Goal: Task Accomplishment & Management: Use online tool/utility

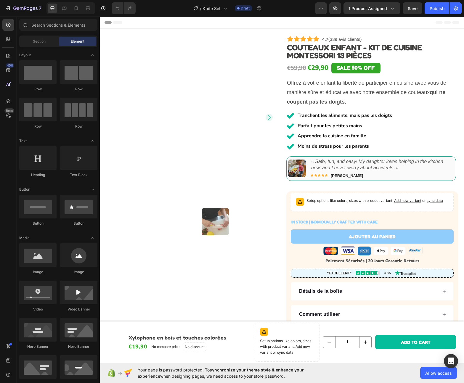
scroll to position [177, 0]
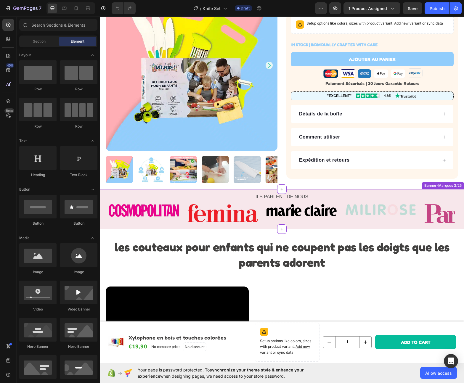
click at [174, 193] on p "ILS PARLENT DE NOUS" at bounding box center [281, 197] width 363 height 9
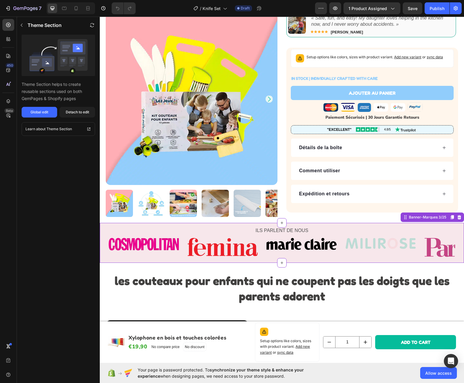
scroll to position [113, 0]
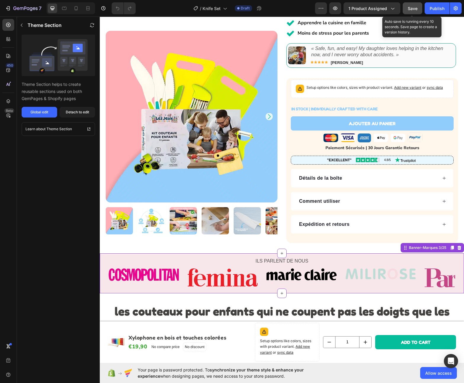
click at [414, 7] on span "Save" at bounding box center [413, 8] width 10 height 5
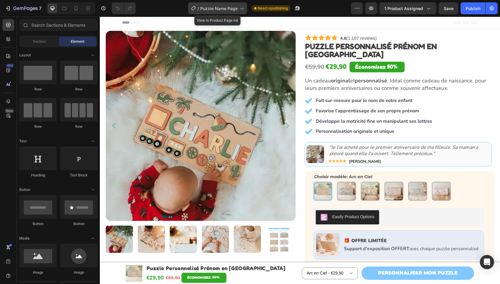
click at [240, 9] on icon at bounding box center [242, 8] width 6 height 6
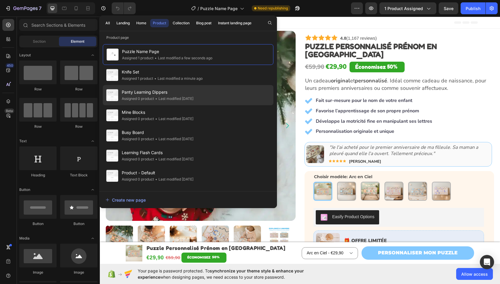
scroll to position [17, 0]
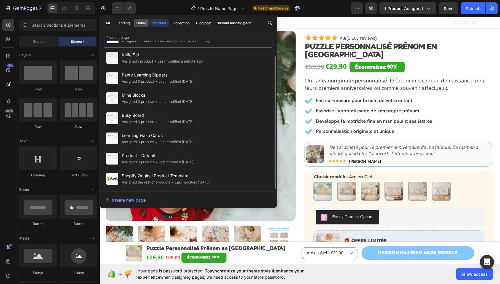
click at [143, 27] on button "Home" at bounding box center [141, 23] width 15 height 8
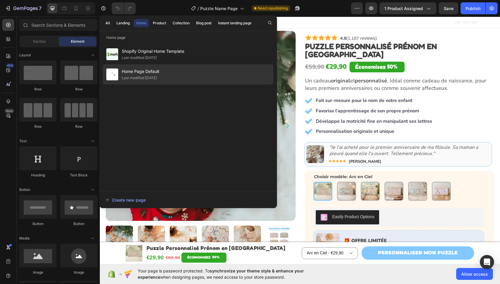
click at [174, 74] on div "Home Page Default Last modified 2 days ago" at bounding box center [188, 74] width 171 height 20
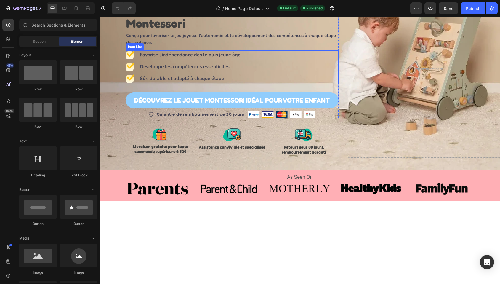
scroll to position [124, 0]
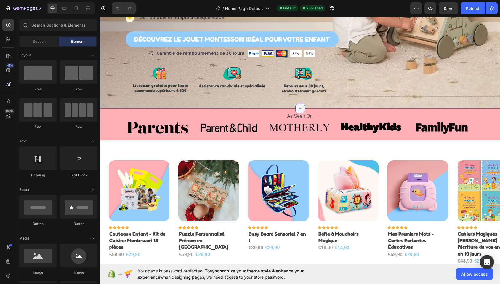
click at [298, 106] on icon at bounding box center [300, 108] width 5 height 5
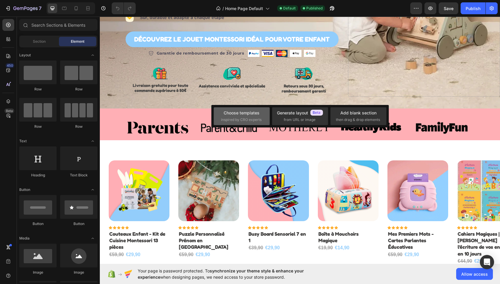
click at [251, 118] on span "inspired by CRO experts" at bounding box center [241, 119] width 41 height 5
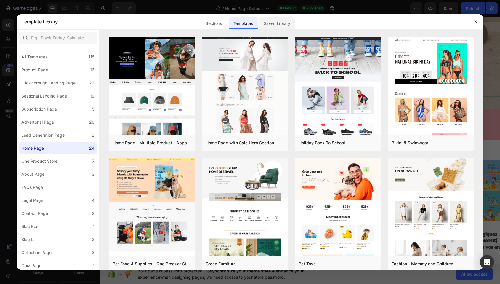
click at [289, 27] on div "Saved Library" at bounding box center [277, 23] width 36 height 12
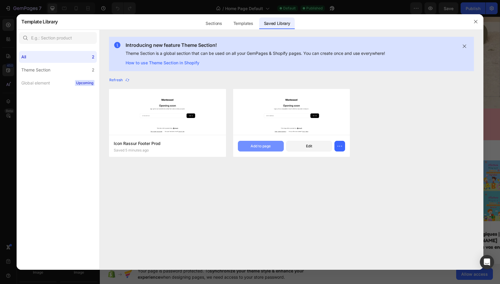
click at [262, 147] on div "Add to page" at bounding box center [261, 145] width 20 height 5
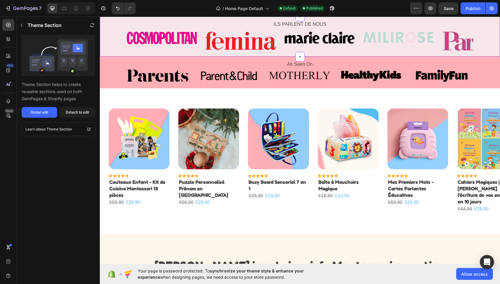
scroll to position [178, 0]
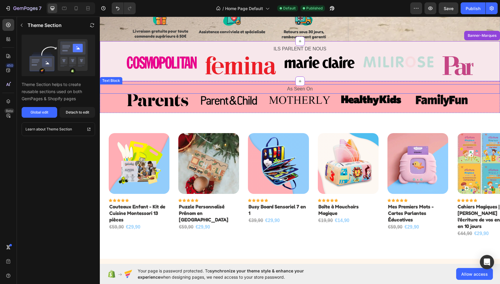
click at [123, 85] on p "As Seen On" at bounding box center [299, 89] width 399 height 9
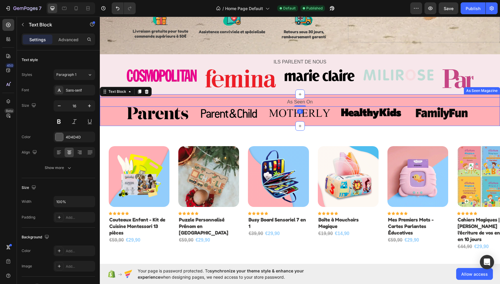
click at [179, 94] on div "As Seen On Text Block 0 Image Image Image Image Image Image Image Carousel Row …" at bounding box center [300, 110] width 400 height 32
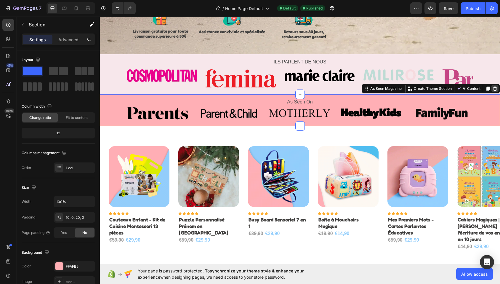
click at [493, 87] on icon at bounding box center [495, 89] width 4 height 4
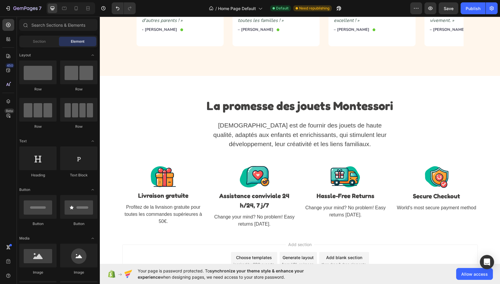
scroll to position [2089, 0]
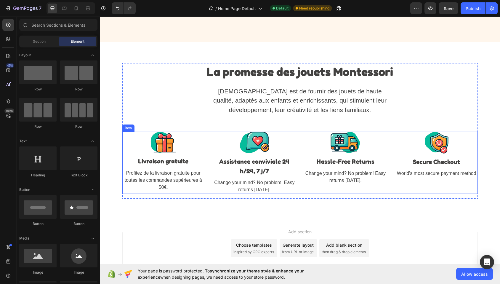
click at [207, 147] on div "Image Livraison gratuite Text block Profitez de la livraison gratuite pour tout…" at bounding box center [299, 163] width 355 height 62
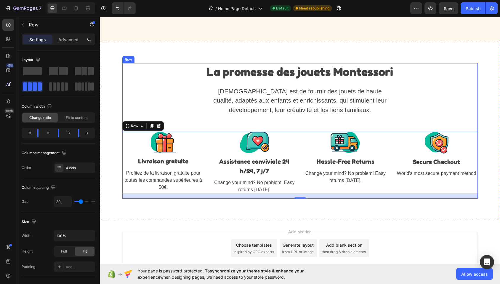
click at [195, 129] on div "La promesse des jouets Montessori Heading Notre mission est de fournir des joue…" at bounding box center [299, 131] width 355 height 136
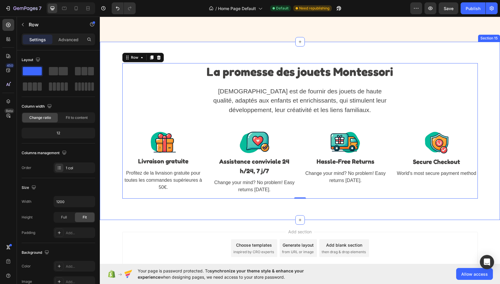
click at [231, 54] on div "La promesse des jouets Montessori Heading Notre mission est de fournir des joue…" at bounding box center [300, 131] width 400 height 178
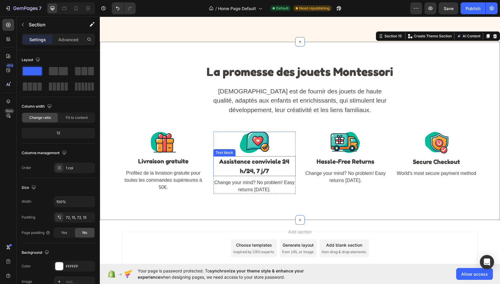
click at [260, 168] on p "Assistance conviviale 24 h/24, 7 j/7" at bounding box center [254, 166] width 81 height 19
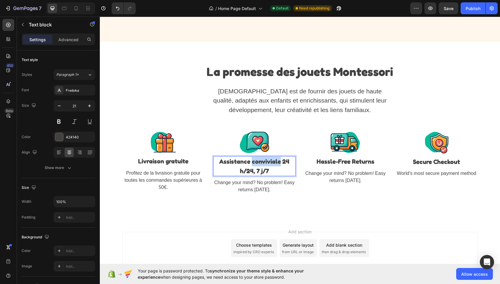
click at [260, 168] on p "Assistance conviviale 24 h/24, 7 j/7" at bounding box center [254, 166] width 81 height 19
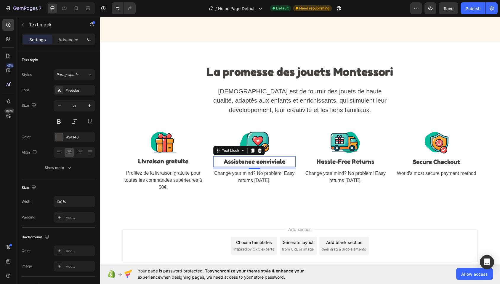
click at [261, 183] on p "Change your mind? No problem! Easy returns within 30 days." at bounding box center [254, 177] width 81 height 14
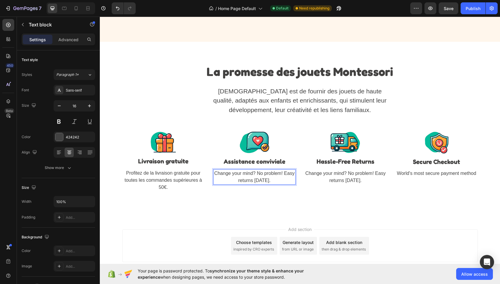
click at [261, 183] on p "Change your mind? No problem! Easy returns within 30 days." at bounding box center [254, 177] width 81 height 14
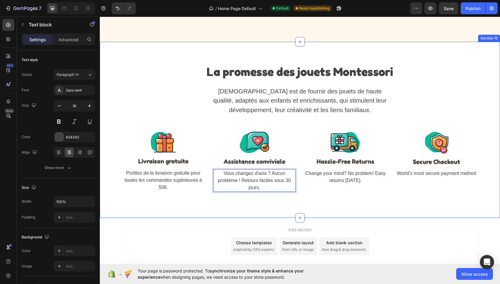
click at [268, 205] on div "La promesse des jouets Montessori Heading Notre mission est de fournir des joue…" at bounding box center [300, 130] width 400 height 176
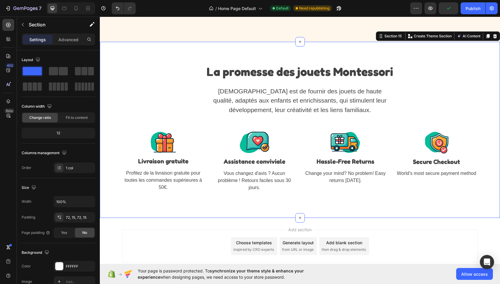
click at [344, 165] on strong "Hassle-Free Returns" at bounding box center [346, 161] width 58 height 7
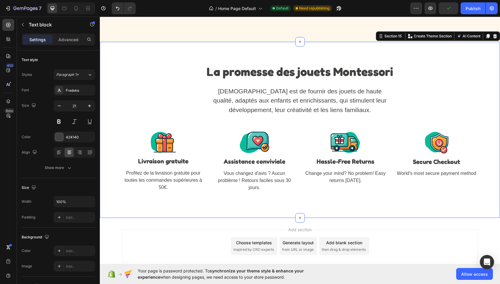
click at [344, 165] on strong "Hassle-Free Returns" at bounding box center [346, 161] width 58 height 7
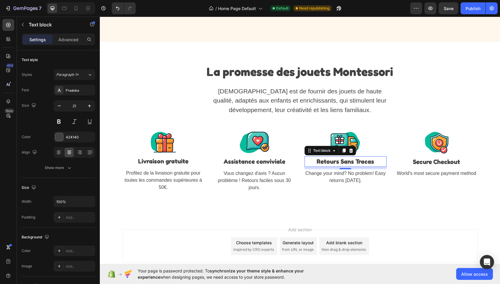
click at [339, 182] on p "Change your mind? No problem! Easy returns within 30 days." at bounding box center [345, 177] width 81 height 14
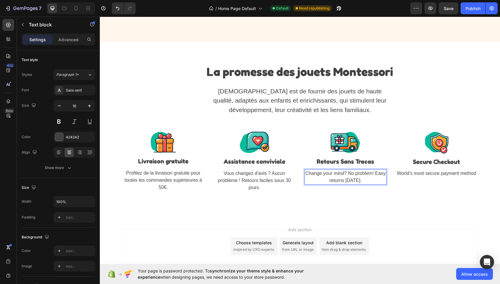
click at [338, 182] on p "Change your mind? No problem! Easy returns within 30 days." at bounding box center [345, 177] width 81 height 14
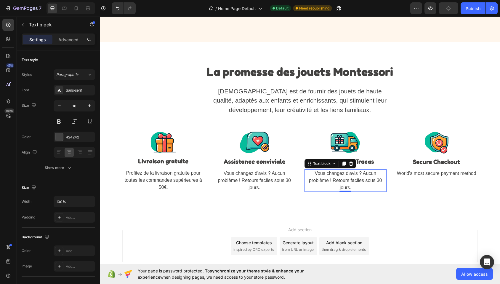
click at [427, 165] on strong "Secure Checkout" at bounding box center [436, 161] width 47 height 7
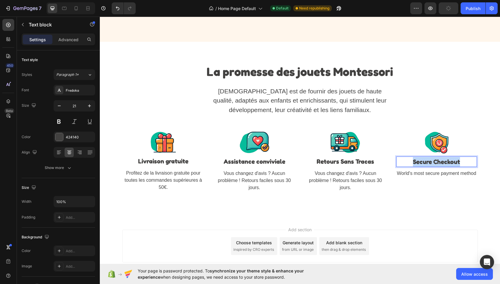
click at [427, 165] on strong "Secure Checkout" at bounding box center [436, 161] width 47 height 7
click at [428, 177] on p "World's most secure payment method" at bounding box center [436, 173] width 79 height 7
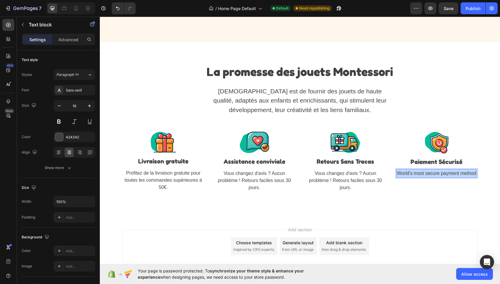
click at [428, 177] on p "World's most secure payment method" at bounding box center [436, 173] width 79 height 7
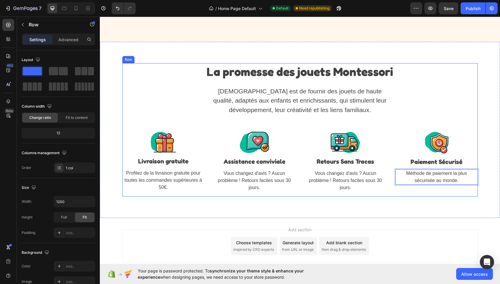
click at [402, 196] on div "La promesse des jouets Montessori Heading Notre mission est de fournir des joue…" at bounding box center [299, 129] width 355 height 133
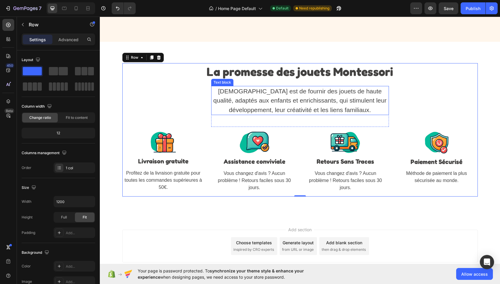
click at [220, 107] on p "Notre mission est de fournir des jouets de haute qualité, adaptés aux enfants e…" at bounding box center [300, 101] width 177 height 28
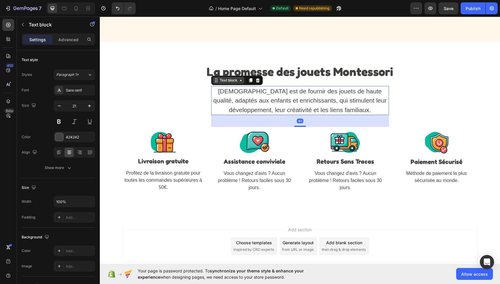
click at [219, 83] on div "Text block" at bounding box center [229, 80] width 20 height 5
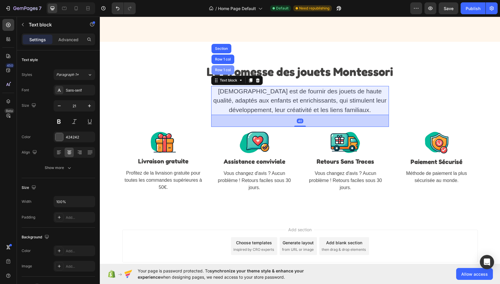
click at [216, 75] on div "Row 1 col" at bounding box center [223, 69] width 23 height 9
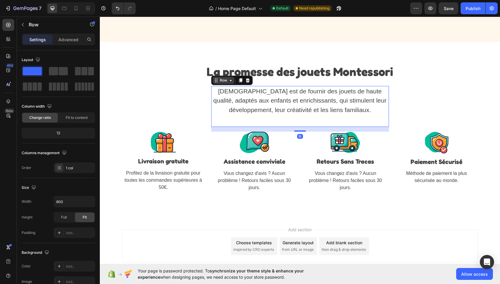
click at [219, 83] on div "Row" at bounding box center [224, 80] width 10 height 5
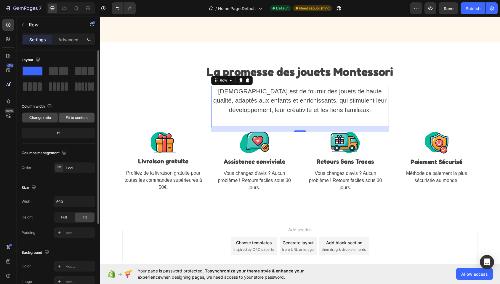
click at [73, 119] on span "Fit to content" at bounding box center [77, 117] width 22 height 5
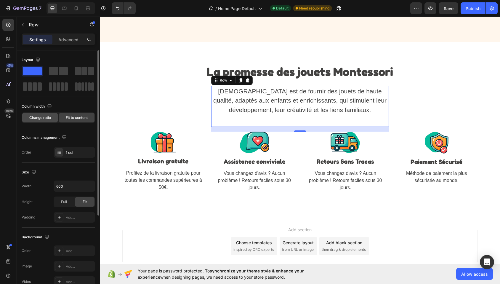
click at [38, 118] on span "Change ratio" at bounding box center [40, 117] width 22 height 5
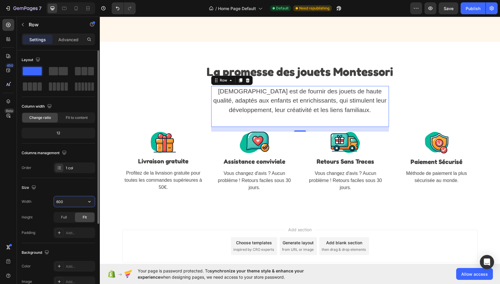
click at [72, 202] on input "600" at bounding box center [74, 201] width 41 height 11
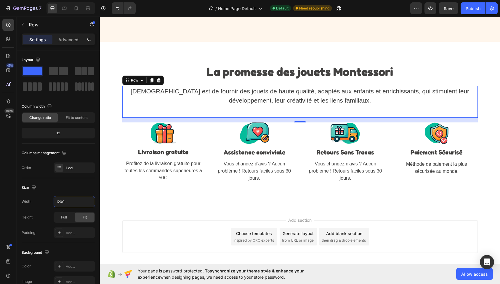
type input "1200"
click at [251, 78] on strong "La promesse des jouets Montessori" at bounding box center [299, 71] width 187 height 14
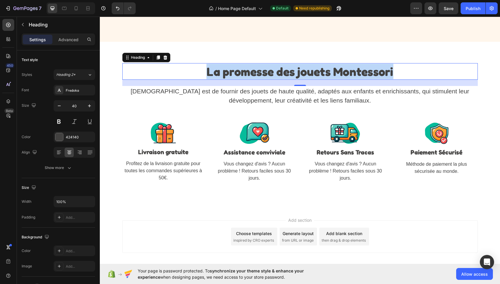
click at [251, 78] on strong "La promesse des jouets Montessori" at bounding box center [299, 71] width 187 height 14
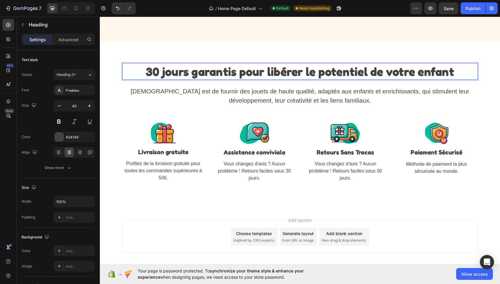
click at [250, 76] on strong "30 jours garantis pour libérer le potentiel de votre enfant" at bounding box center [300, 71] width 308 height 14
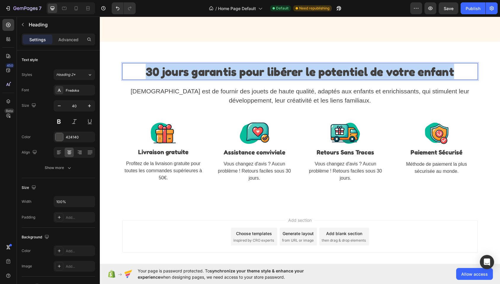
click at [250, 76] on strong "30 jours garantis pour libérer le potentiel de votre enfant" at bounding box center [300, 71] width 308 height 14
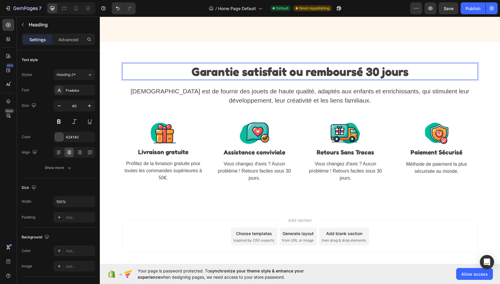
click at [264, 95] on p "Notre mission est de fournir des jouets de haute qualité, adaptés aux enfants e…" at bounding box center [300, 96] width 354 height 19
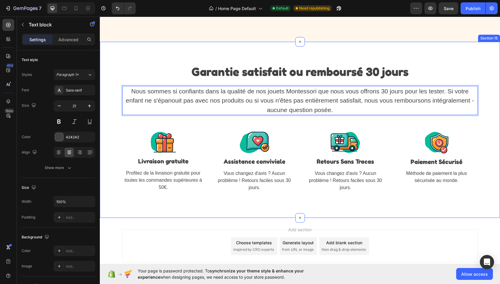
click at [191, 70] on strong "Garantie satisfait ou remboursé 30 jours" at bounding box center [299, 71] width 217 height 14
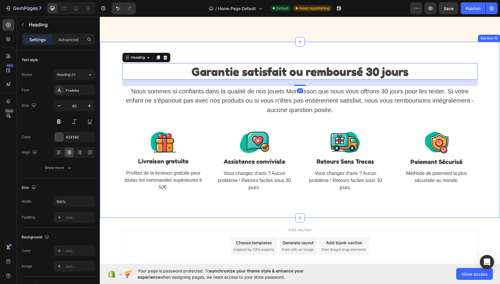
click at [252, 47] on div "⁠⁠⁠⁠⁠⁠⁠ Garantie satisfait ou remboursé 30 jours Heading 21 Nous sommes si conf…" at bounding box center [300, 130] width 400 height 176
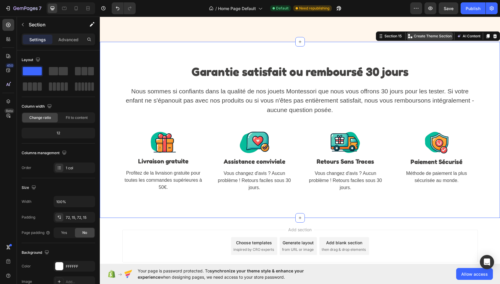
click at [423, 39] on p "Create Theme Section" at bounding box center [433, 35] width 38 height 5
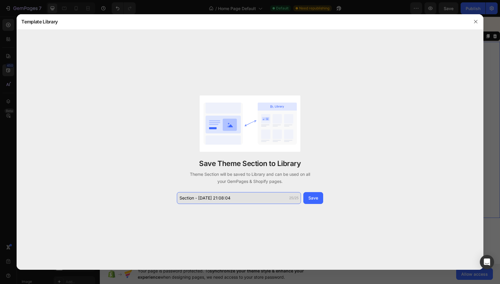
click at [236, 201] on input "Section - Sep 26 21:08:04" at bounding box center [239, 198] width 124 height 12
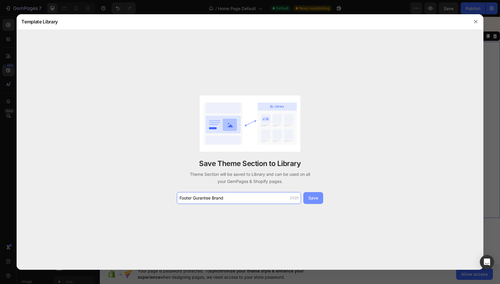
type input "Footer Gurantee Brand"
click at [314, 199] on div "Save" at bounding box center [313, 198] width 10 height 6
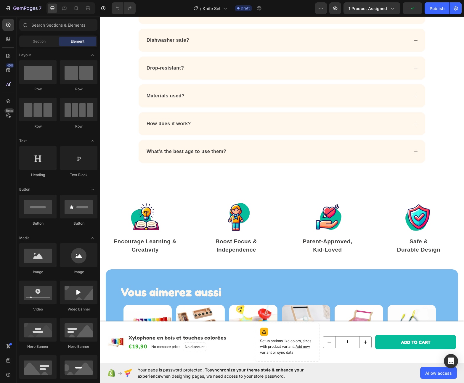
scroll to position [1654, 0]
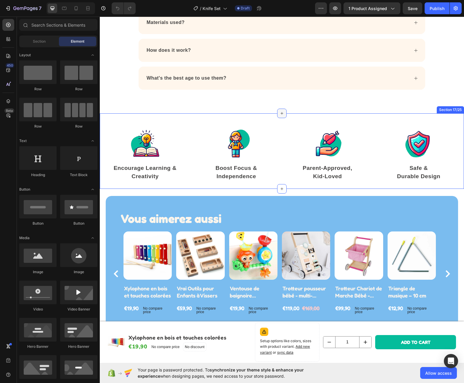
click at [280, 114] on icon at bounding box center [282, 113] width 5 height 5
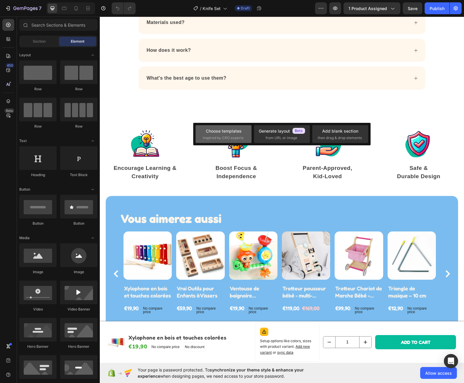
click at [232, 134] on div "Choose templates inspired by CRO experts" at bounding box center [223, 134] width 41 height 13
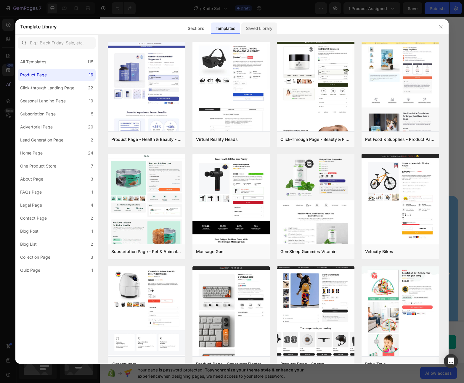
click at [258, 28] on div "Saved Library" at bounding box center [259, 29] width 36 height 12
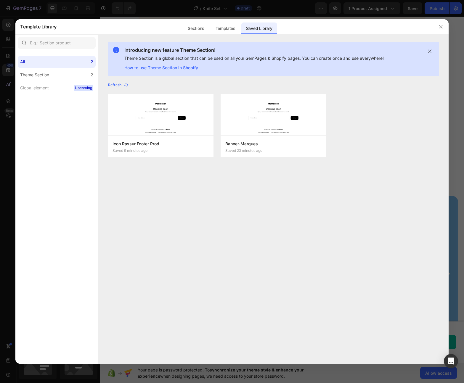
click at [266, 230] on div "Refresh Icon Rassur Footer Prod Saved 9 minutes ago Add to page Edit Banner-Mar…" at bounding box center [273, 216] width 350 height 271
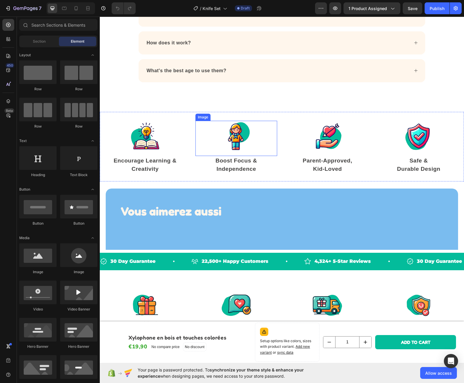
scroll to position [1671, 0]
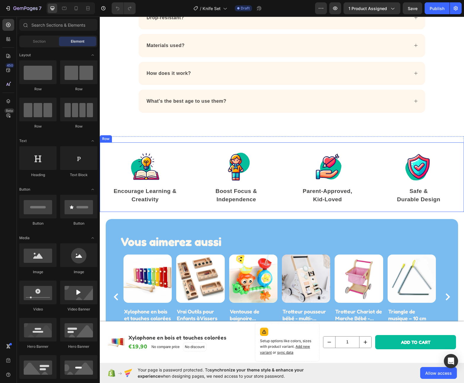
click at [188, 146] on div "Image Encourage Learning & Creativity Text block Image Boost Focus & Independen…" at bounding box center [282, 177] width 364 height 70
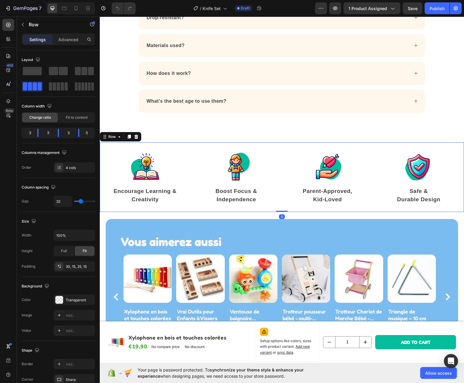
click at [189, 143] on div "Image Encourage Learning & Creativity Text block Image Boost Focus & Independen…" at bounding box center [282, 177] width 364 height 70
click at [183, 139] on div "Image Encourage Learning & Creativity Text block Image Boost Focus & Independen…" at bounding box center [282, 175] width 364 height 76
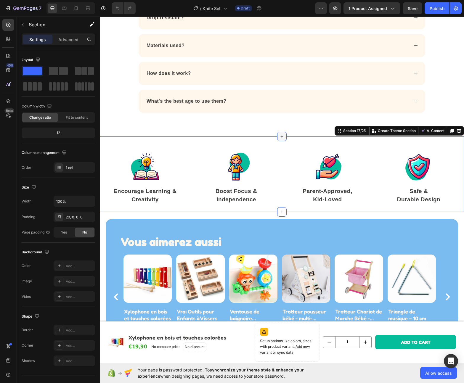
click at [281, 136] on icon at bounding box center [282, 136] width 5 height 5
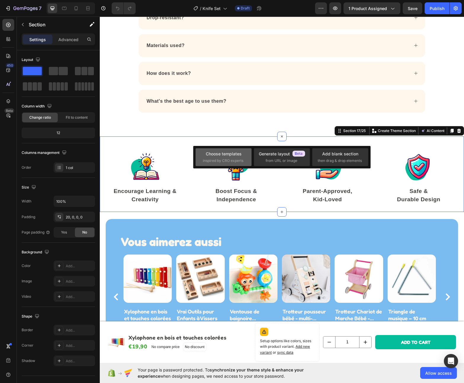
click at [226, 158] on span "inspired by CRO experts" at bounding box center [223, 160] width 41 height 5
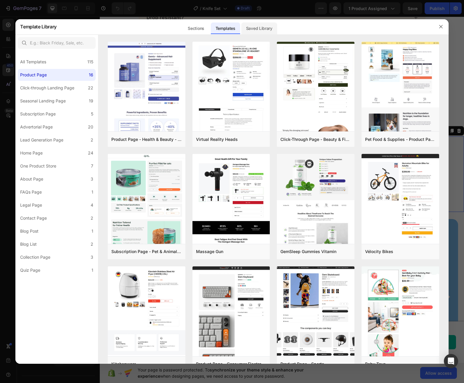
click at [272, 30] on div "Saved Library" at bounding box center [259, 29] width 36 height 12
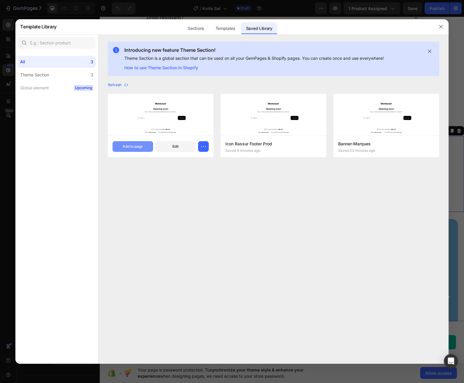
click at [120, 150] on button "Add to page" at bounding box center [133, 146] width 40 height 11
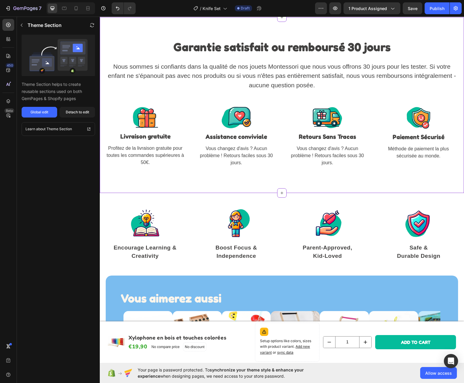
scroll to position [1791, 0]
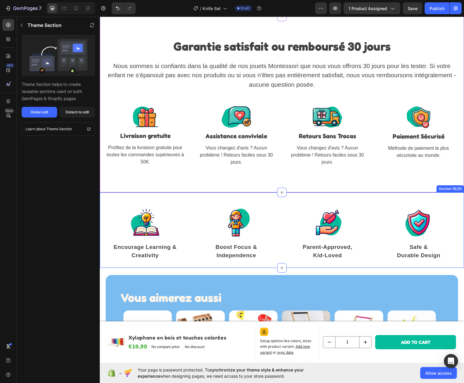
click at [256, 196] on div "Image Encourage Learning & Creativity Text block Image Boost Focus & Independen…" at bounding box center [282, 231] width 364 height 76
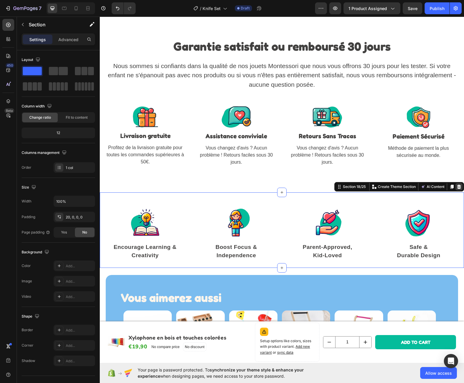
click at [457, 188] on icon at bounding box center [459, 187] width 5 height 5
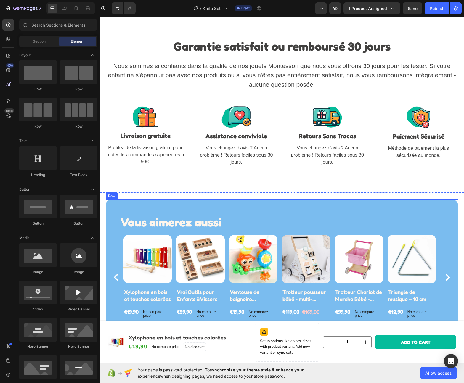
scroll to position [1729, 0]
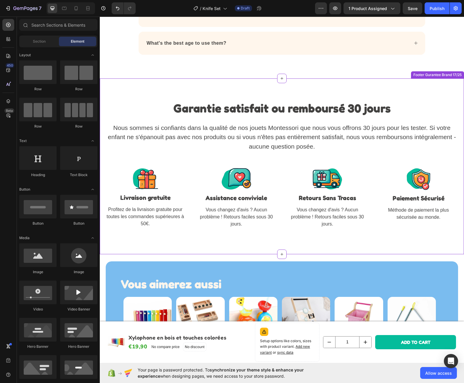
click at [262, 230] on div "Garantie satisfait ou remboursé 30 jours Heading Nous sommes si confiants dans …" at bounding box center [281, 166] width 355 height 133
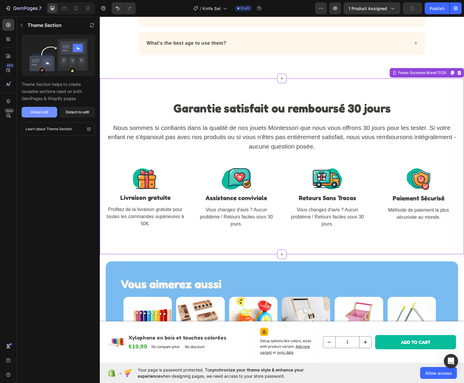
click at [48, 115] on button "Global edit" at bounding box center [40, 112] width 36 height 11
click at [171, 198] on p "Livraison gratuite" at bounding box center [145, 197] width 81 height 9
click at [135, 200] on p "Livraison gratuite" at bounding box center [145, 197] width 81 height 9
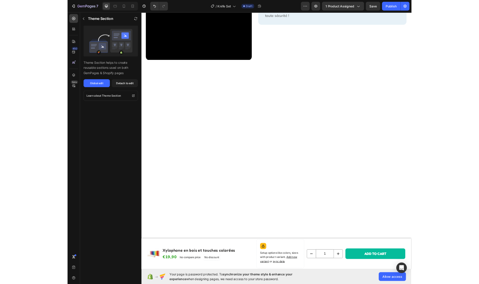
scroll to position [0, 0]
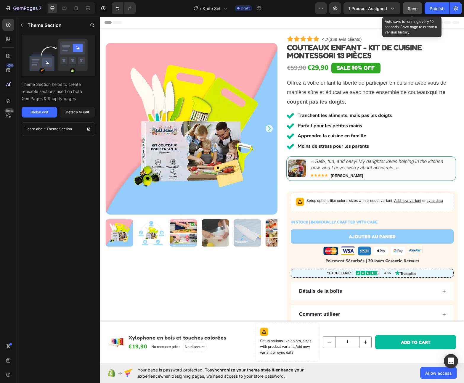
click at [410, 2] on button "Save" at bounding box center [413, 8] width 20 height 12
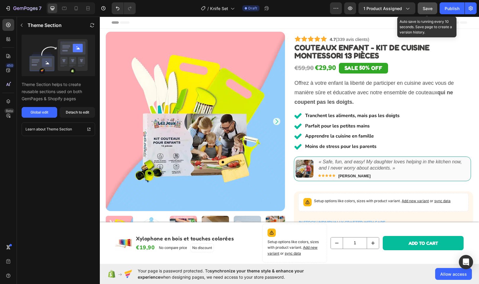
click at [420, 9] on button "Save" at bounding box center [428, 8] width 20 height 12
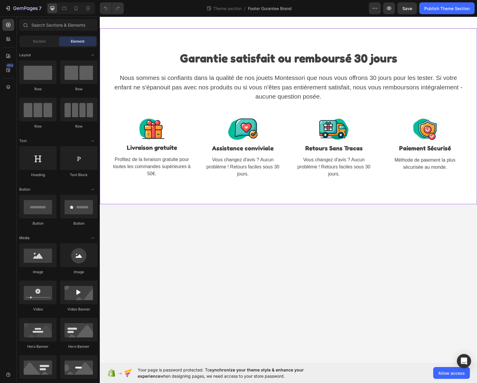
click at [286, 183] on div "Garantie satisfait ou remboursé 30 jours Heading Nous sommes si confiants dans …" at bounding box center [288, 116] width 377 height 176
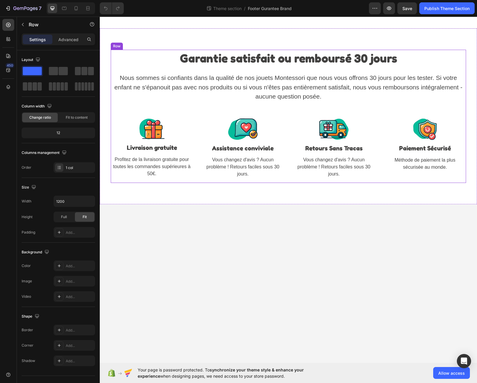
click at [286, 180] on div "Garantie satisfait ou remboursé 30 jours Heading Nous sommes si confiants dans …" at bounding box center [288, 116] width 355 height 133
click at [278, 193] on div "Garantie satisfait ou remboursé 30 jours Heading Nous sommes si confiants dans …" at bounding box center [288, 116] width 377 height 176
click at [73, 39] on p "Advanced" at bounding box center [68, 39] width 20 height 6
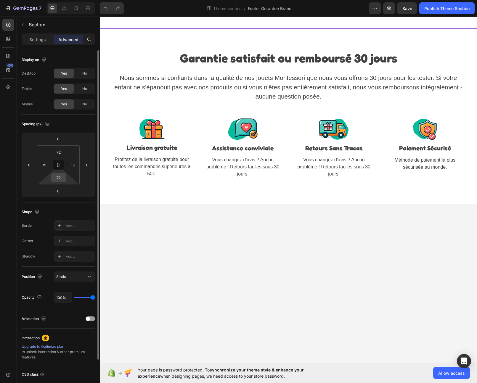
click at [64, 179] on input "72" at bounding box center [59, 177] width 12 height 9
type input "0"
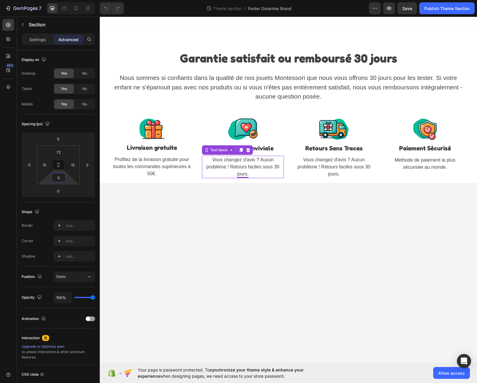
click at [223, 175] on p "Vous changez d'avis ? Aucun problème ! Retours faciles sous 30 jours." at bounding box center [243, 166] width 81 height 21
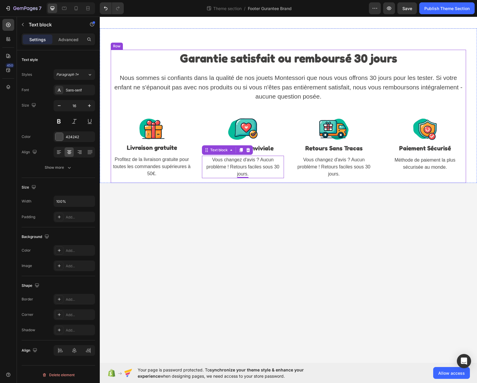
click at [289, 181] on div "Garantie satisfait ou remboursé 30 jours Heading Nous sommes si confiants dans …" at bounding box center [288, 116] width 355 height 133
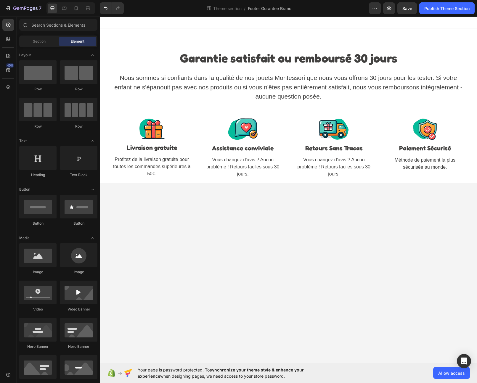
click at [290, 183] on body "Garantie satisfait ou remboursé 30 jours Heading Nous sommes si confiants dans …" at bounding box center [288, 190] width 377 height 347
click at [290, 182] on div "Garantie satisfait ou remboursé 30 jours Heading Nous sommes si confiants dans …" at bounding box center [288, 116] width 355 height 133
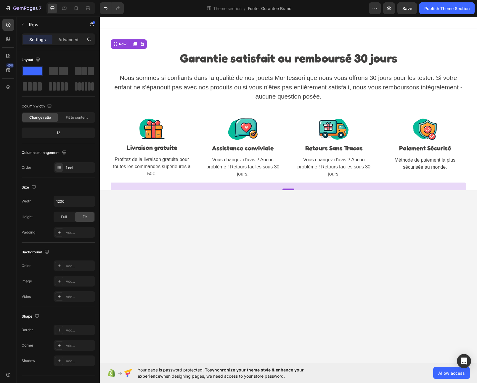
drag, startPoint x: 290, startPoint y: 182, endPoint x: 291, endPoint y: 190, distance: 7.5
click at [291, 190] on div at bounding box center [289, 190] width 12 height 2
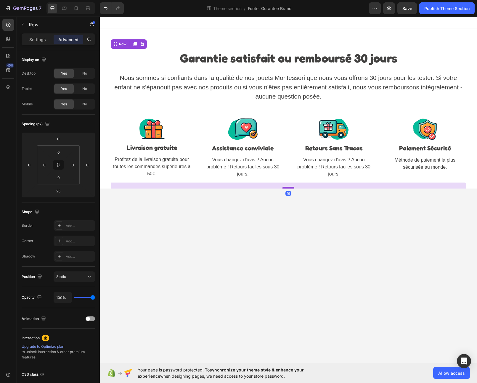
click at [290, 188] on div at bounding box center [289, 188] width 12 height 2
click at [79, 11] on icon at bounding box center [76, 8] width 6 height 6
type input "-42"
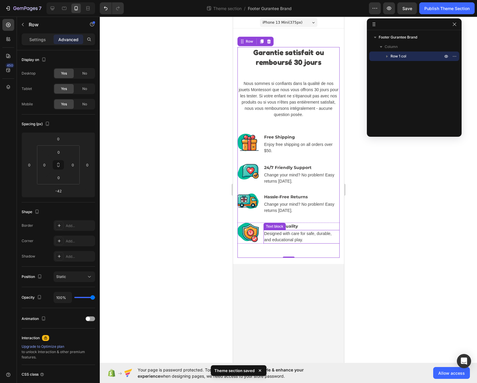
scroll to position [120, 0]
click at [291, 242] on p "Designed with care for safe, durable, and educational play." at bounding box center [301, 237] width 75 height 12
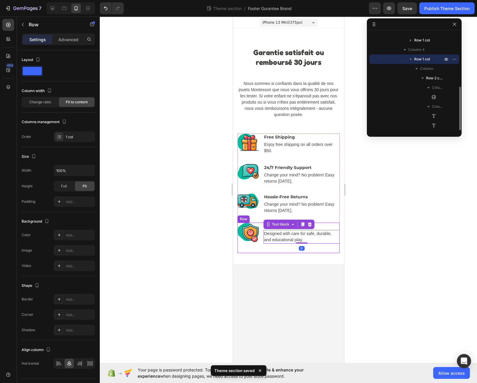
click at [294, 250] on div "Image Trusted Quality Text block Designed with care for safe, durable, and educ…" at bounding box center [288, 238] width 102 height 31
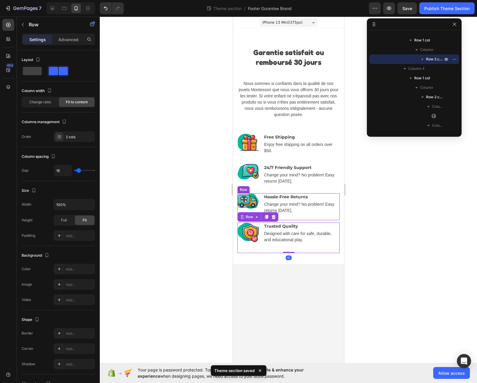
click at [292, 217] on div "Hassle-Free Returns Text block Change your mind? No problem! Easy returns [DATE…" at bounding box center [301, 206] width 76 height 27
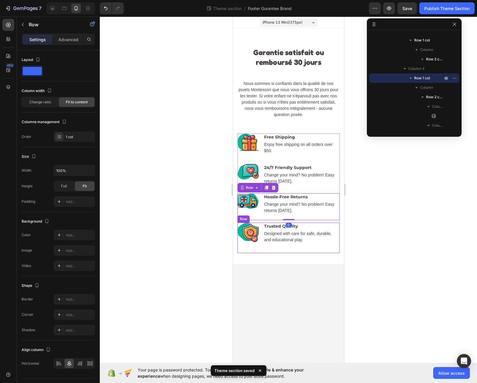
click at [284, 245] on div "Image Trusted Quality Text block Designed with care for safe, durable, and educ…" at bounding box center [288, 238] width 102 height 31
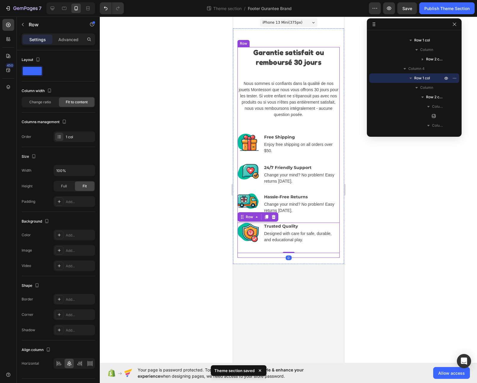
click at [281, 257] on div "Garantie satisfait ou remboursé 30 jours Heading Nous sommes si confiants dans …" at bounding box center [288, 152] width 102 height 211
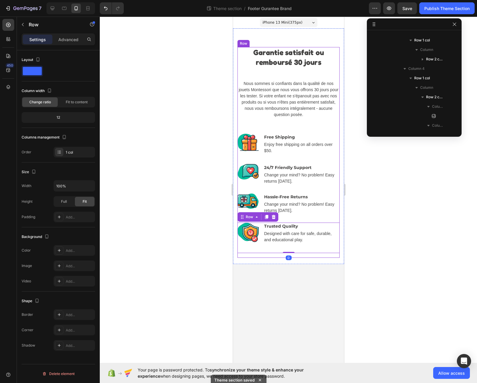
scroll to position [0, 0]
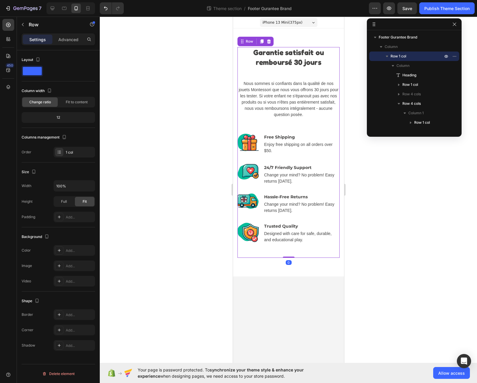
click at [290, 254] on div "Garantie satisfait ou remboursé 30 jours Heading Nous sommes si confiants dans …" at bounding box center [288, 152] width 102 height 211
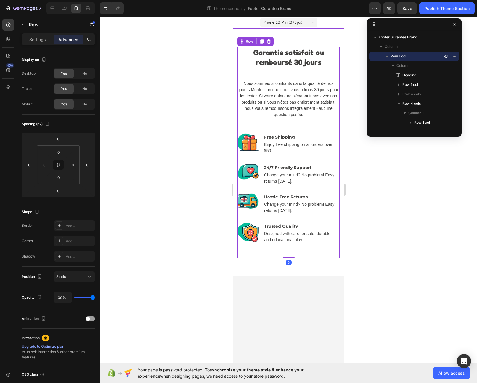
click at [293, 262] on div "Garantie satisfait ou remboursé 30 jours Heading Nous sommes si confiants dans …" at bounding box center [288, 152] width 111 height 248
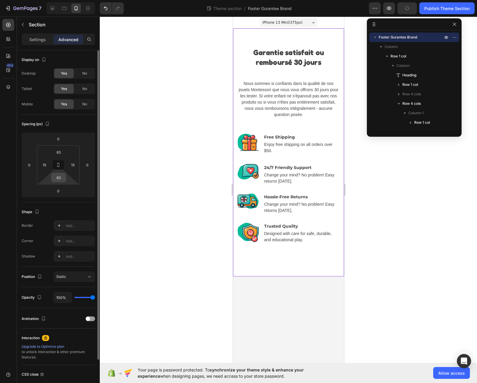
click at [64, 182] on div "63" at bounding box center [58, 177] width 15 height 9
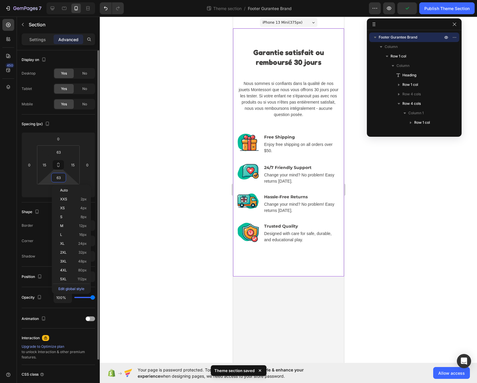
click at [60, 178] on input "63" at bounding box center [59, 177] width 12 height 9
type input "0"
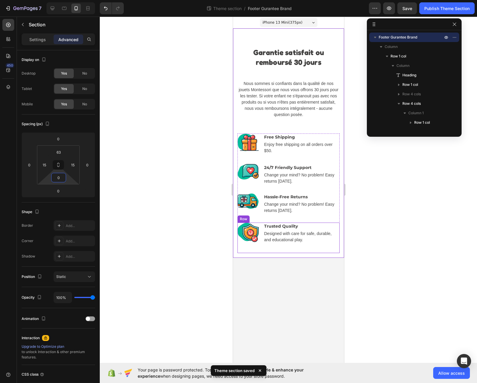
click at [302, 244] on div "Image Trusted Quality Text block Designed with care for safe, durable, and educ…" at bounding box center [288, 238] width 102 height 31
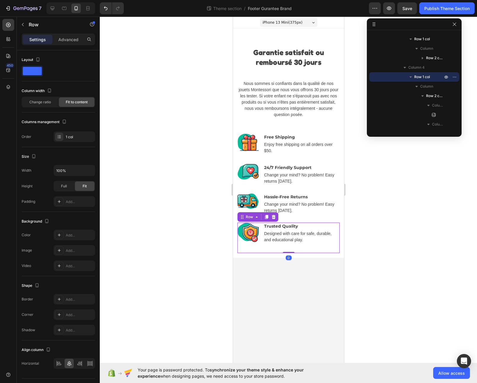
click at [68, 45] on div "Settings Advanced" at bounding box center [58, 39] width 73 height 12
click at [68, 43] on div "Advanced" at bounding box center [69, 39] width 30 height 9
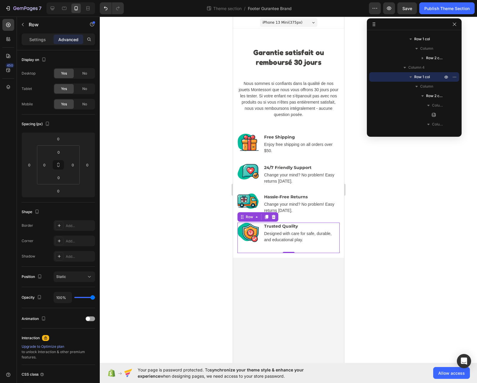
click at [299, 244] on div "Image Trusted Quality Text block Designed with care for safe, durable, and educ…" at bounding box center [288, 238] width 102 height 31
click at [313, 238] on p "Designed with care for safe, durable, and educational play." at bounding box center [301, 237] width 75 height 12
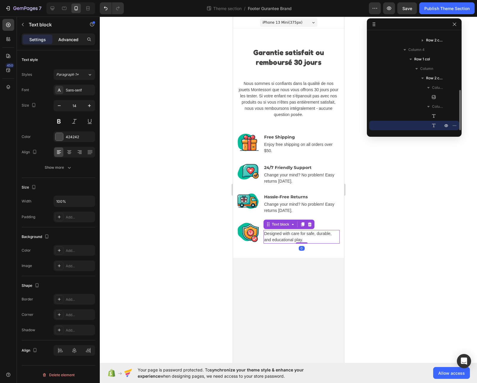
click at [79, 41] on div "Advanced" at bounding box center [69, 39] width 30 height 9
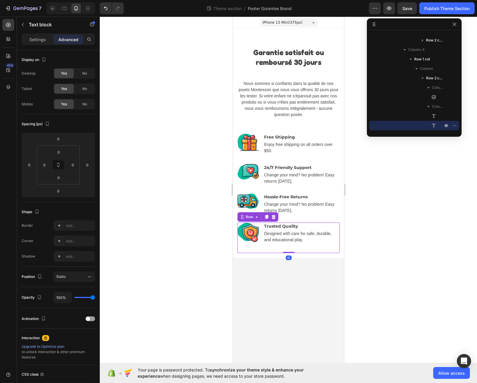
click at [246, 247] on div "Image Trusted Quality Text block Designed with care for safe, durable, and educ…" at bounding box center [288, 238] width 102 height 31
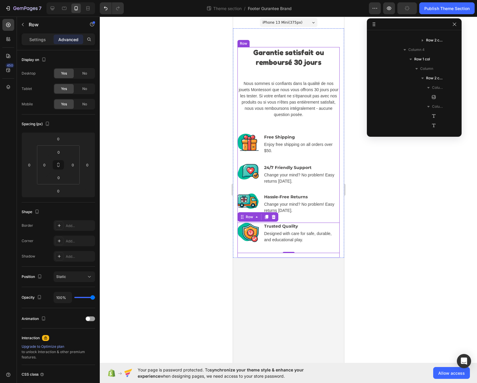
click at [254, 253] on div "Garantie satisfait ou remboursé 30 jours Heading Nous sommes si confiants dans …" at bounding box center [288, 152] width 102 height 211
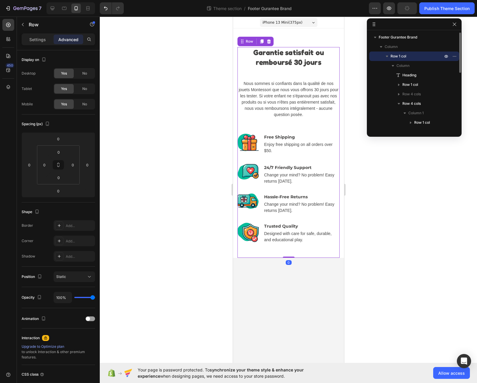
click at [270, 275] on body "iPhone 13 Mini ( 375 px) iPhone 13 Mini iPhone 13 Pro iPhone 11 Pro Max iPhone …" at bounding box center [288, 190] width 111 height 347
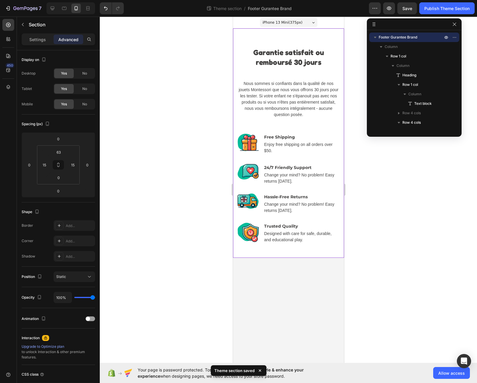
click at [285, 41] on div "Garantie satisfait ou remboursé 30 jours Heading Nous sommes si confiants dans …" at bounding box center [288, 143] width 111 height 230
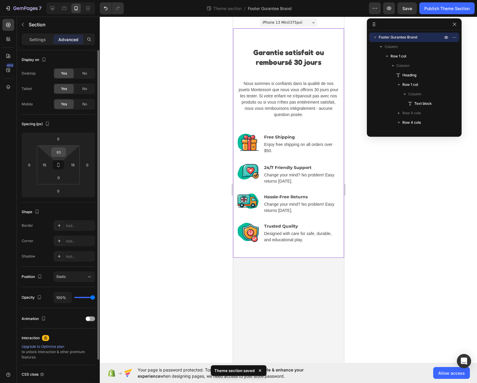
click at [62, 154] on input "63" at bounding box center [59, 152] width 12 height 9
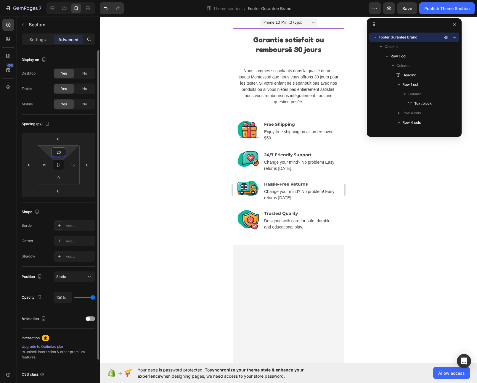
type input "2"
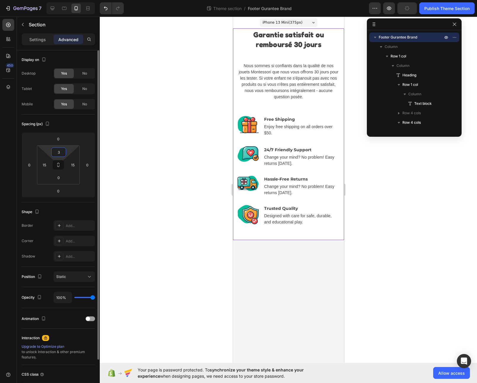
type input "30"
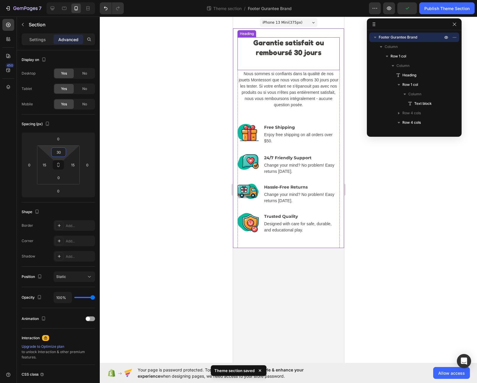
click at [293, 55] on strong "Garantie satisfait ou remboursé 30 jours" at bounding box center [288, 47] width 71 height 19
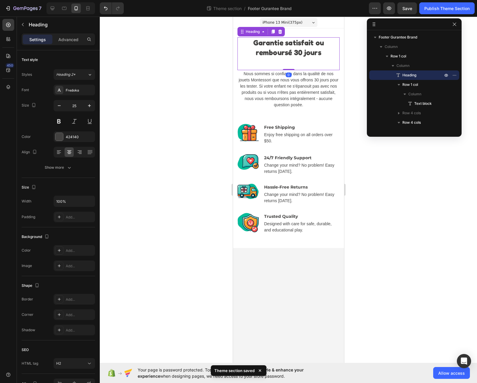
click at [290, 65] on div "Garantie satisfait ou remboursé 30 jours Heading 0" at bounding box center [288, 53] width 102 height 33
click at [74, 39] on p "Advanced" at bounding box center [68, 39] width 20 height 6
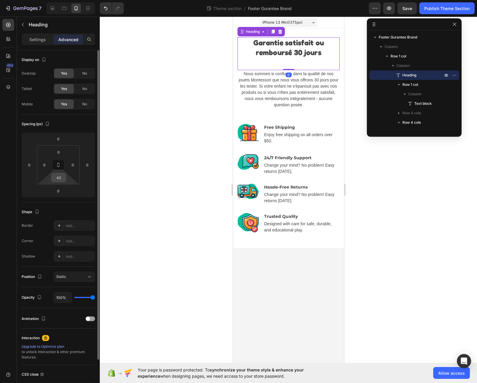
click at [57, 179] on input "42" at bounding box center [59, 177] width 12 height 9
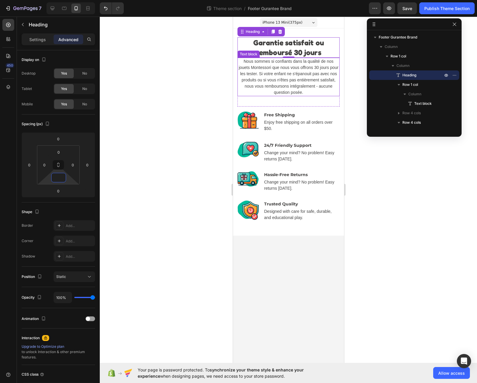
click at [267, 78] on p "Nous sommes si confiants dans la qualité de nos jouets Montessori que nous vous…" at bounding box center [288, 76] width 101 height 37
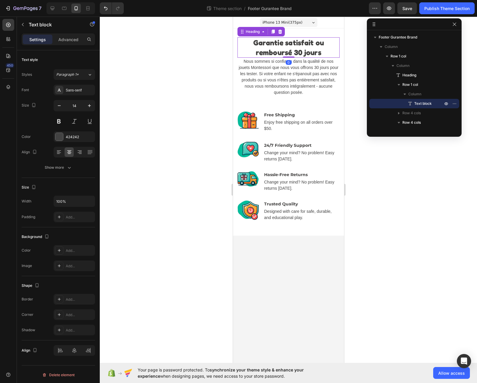
click at [303, 49] on strong "Garantie satisfait ou remboursé 30 jours" at bounding box center [288, 47] width 71 height 19
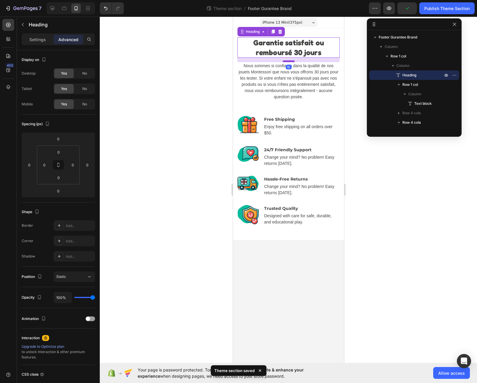
drag, startPoint x: 289, startPoint y: 57, endPoint x: 289, endPoint y: 62, distance: 4.5
click at [289, 62] on div at bounding box center [289, 61] width 12 height 2
type input "15"
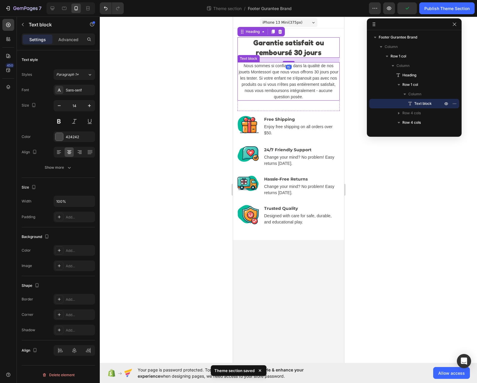
click at [309, 79] on p "Nous sommes si confiants dans la qualité de nos jouets Montessori que nous vous…" at bounding box center [288, 81] width 101 height 37
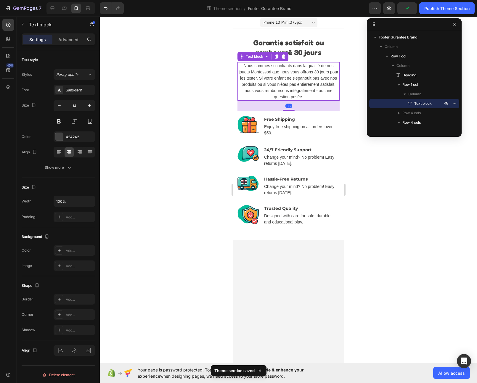
click at [352, 39] on div at bounding box center [288, 200] width 377 height 367
click at [303, 73] on p "Nous sommes si confiants dans la qualité de nos jouets Montessori que nous vous…" at bounding box center [288, 81] width 101 height 37
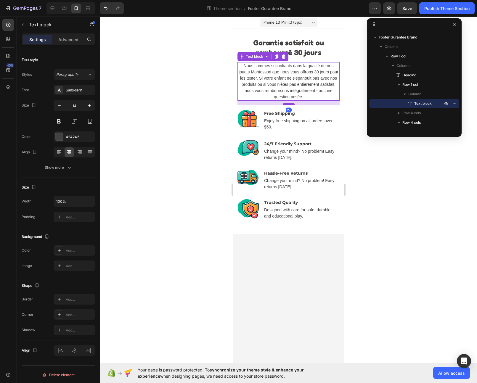
drag, startPoint x: 291, startPoint y: 111, endPoint x: 291, endPoint y: 105, distance: 5.9
click at [291, 105] on div at bounding box center [289, 104] width 12 height 2
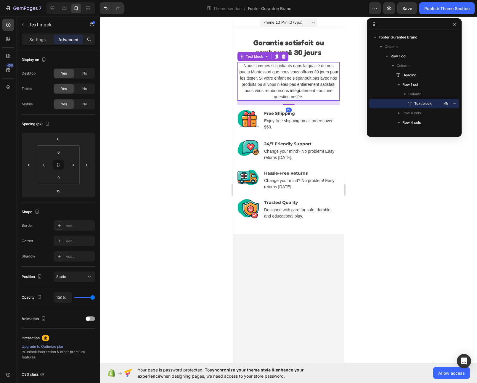
click at [366, 111] on div at bounding box center [288, 200] width 377 height 367
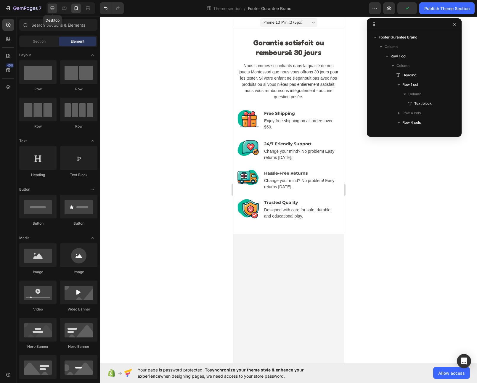
click at [55, 9] on icon at bounding box center [52, 8] width 6 height 6
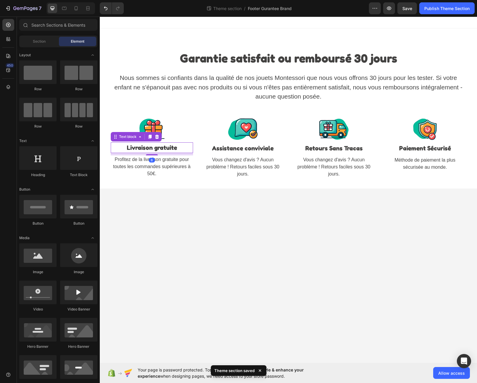
click at [169, 143] on p "Livraison gratuite" at bounding box center [151, 147] width 81 height 9
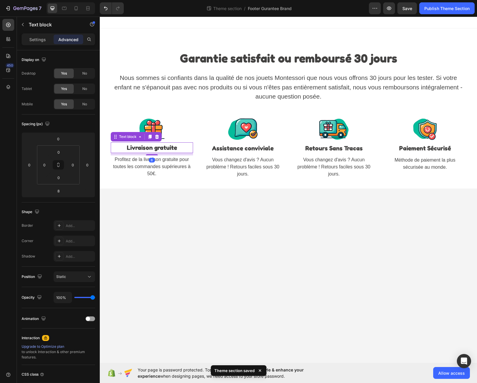
click at [172, 146] on p "Livraison gratuite" at bounding box center [151, 147] width 81 height 9
copy p "Livraison gratuite"
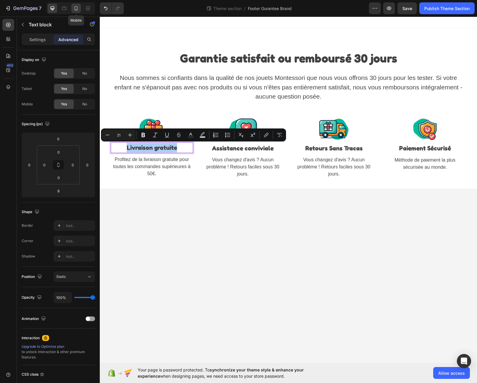
click at [78, 9] on icon at bounding box center [76, 8] width 6 height 6
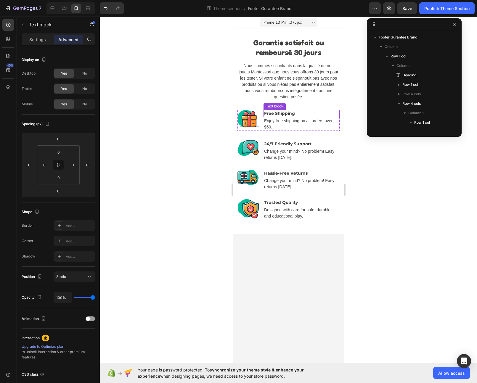
click at [284, 115] on p "Free Shipping" at bounding box center [301, 114] width 75 height 6
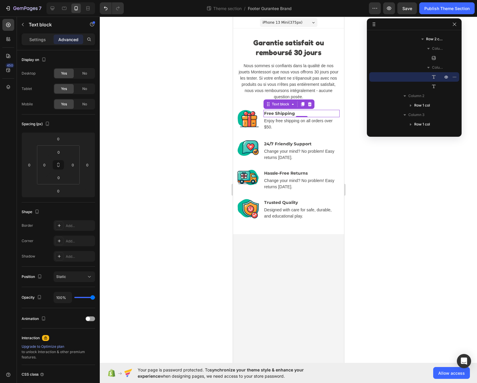
click at [305, 113] on p "Free Shipping" at bounding box center [301, 114] width 75 height 6
click at [301, 120] on div "0" at bounding box center [302, 122] width 6 height 5
click at [49, 9] on div at bounding box center [52, 8] width 9 height 9
type input "8"
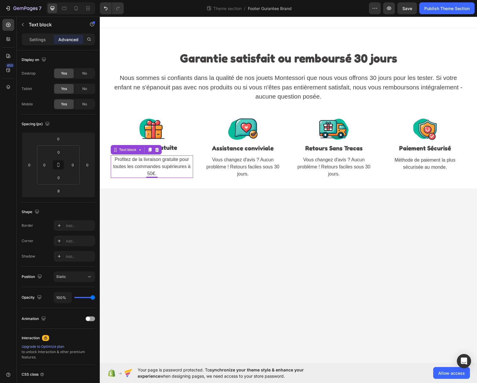
click at [168, 158] on p "Profitez de la livraison gratuite pour toutes les commandes supérieures à 50€." at bounding box center [151, 166] width 81 height 21
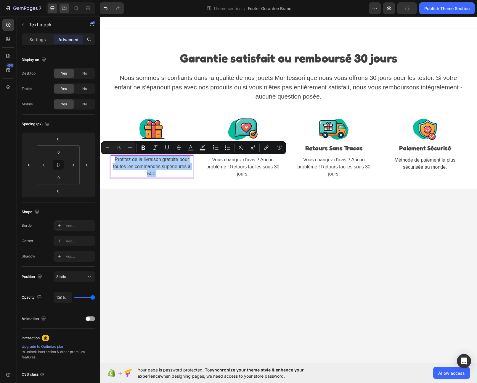
click at [66, 8] on icon at bounding box center [64, 8] width 6 height 6
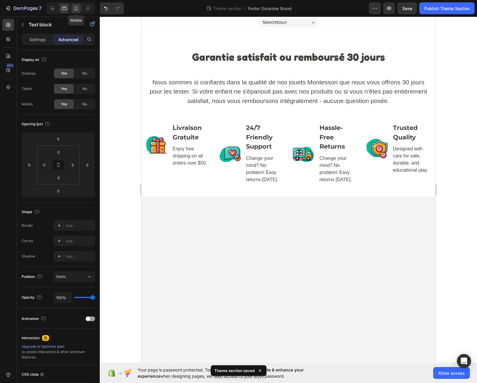
click at [75, 8] on icon at bounding box center [76, 8] width 3 height 4
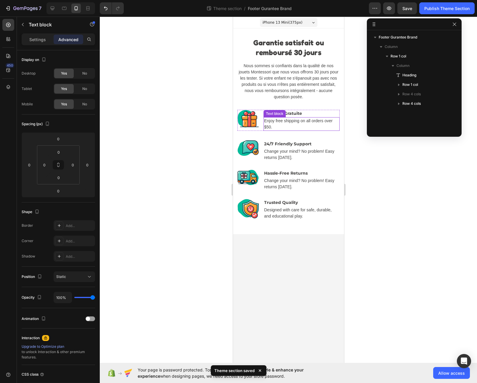
click at [293, 121] on p "Enjoy free shipping on all orders over $50." at bounding box center [301, 124] width 75 height 12
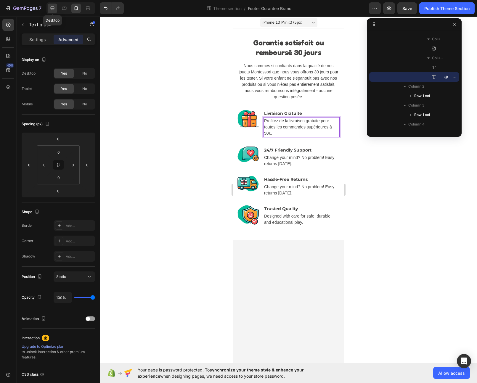
click at [56, 10] on div at bounding box center [52, 8] width 9 height 9
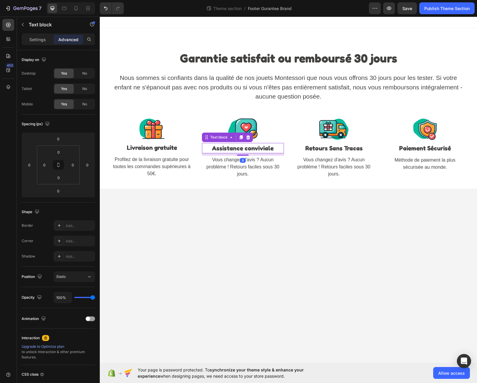
click at [232, 149] on p "Assistance conviviale" at bounding box center [243, 148] width 81 height 9
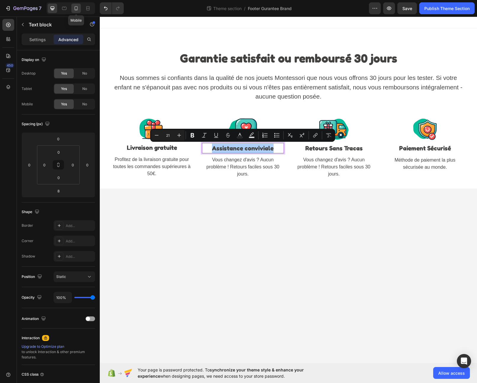
click at [73, 8] on icon at bounding box center [76, 8] width 6 height 6
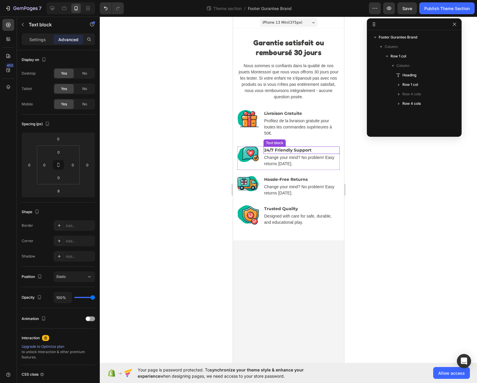
click at [269, 150] on p "24/7 Friendly Support" at bounding box center [301, 150] width 75 height 6
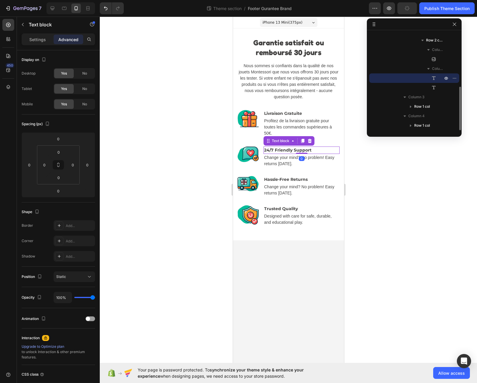
click at [269, 150] on p "24/7 Friendly Support" at bounding box center [301, 150] width 75 height 6
click at [53, 6] on icon at bounding box center [52, 8] width 6 height 6
type input "8"
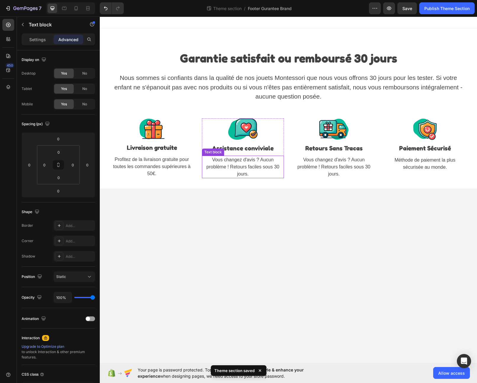
click at [246, 165] on p "Vous changez d'avis ? Aucun problème ! Retours faciles sous 30 jours." at bounding box center [243, 166] width 81 height 21
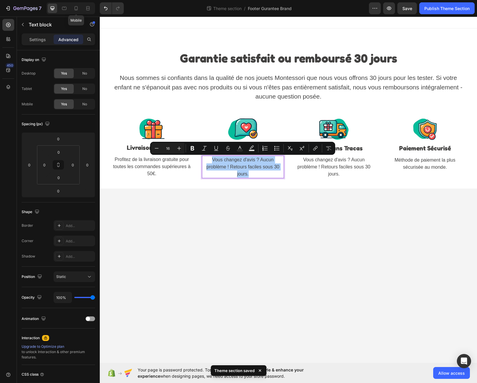
drag, startPoint x: 75, startPoint y: 6, endPoint x: 132, endPoint y: 38, distance: 65.1
click at [75, 6] on icon at bounding box center [76, 8] width 6 height 6
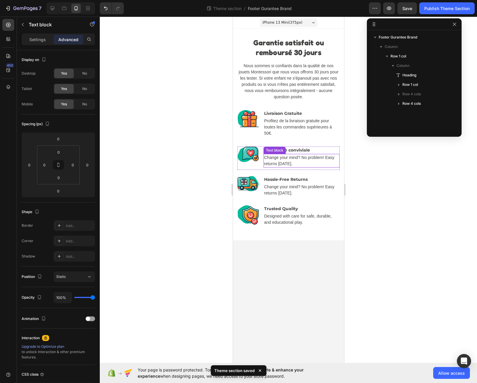
click at [283, 158] on p "Change your mind? No problem! Easy returns within 30 days." at bounding box center [301, 161] width 75 height 12
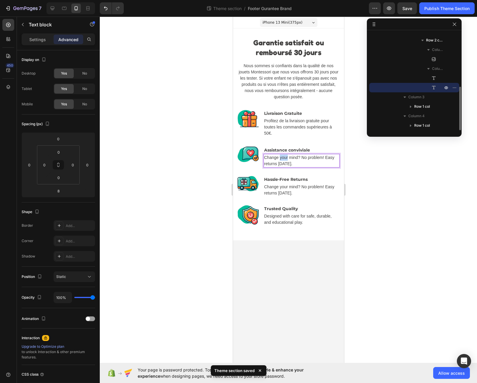
click at [283, 158] on p "Change your mind? No problem! Easy returns within 30 days." at bounding box center [301, 161] width 75 height 12
click at [54, 10] on icon at bounding box center [52, 8] width 6 height 6
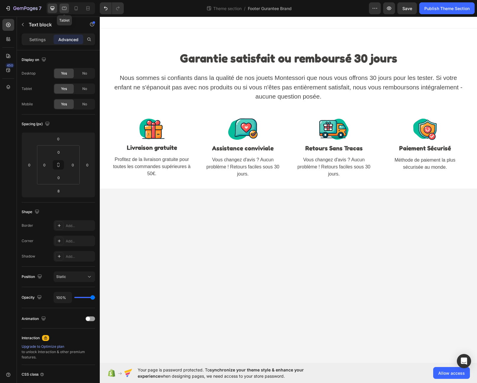
click at [63, 9] on icon at bounding box center [64, 8] width 4 height 3
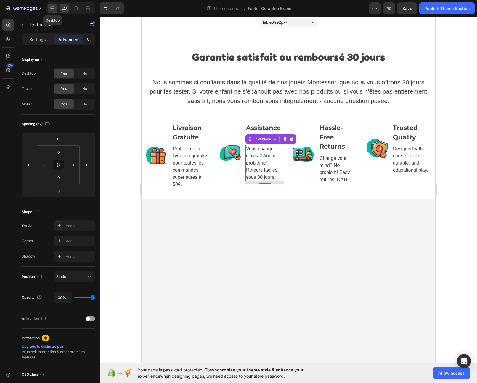
click at [57, 9] on div at bounding box center [52, 8] width 9 height 9
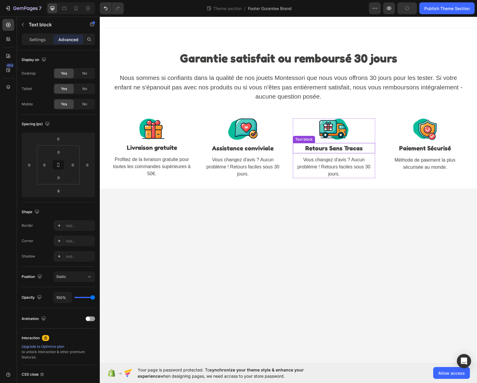
click at [355, 149] on strong "Retours Sans Tracas" at bounding box center [333, 148] width 57 height 7
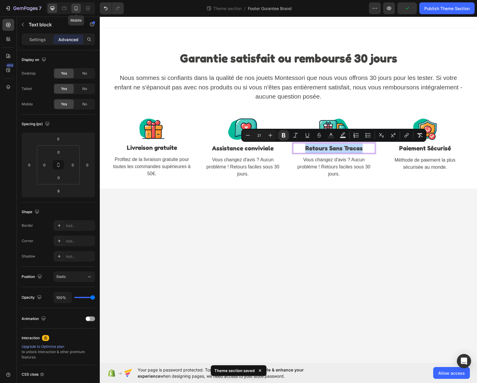
click at [76, 7] on icon at bounding box center [76, 8] width 6 height 6
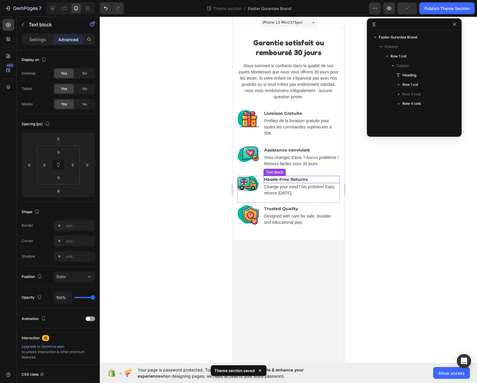
click at [296, 181] on strong "Hassle-Free Returns" at bounding box center [286, 179] width 44 height 5
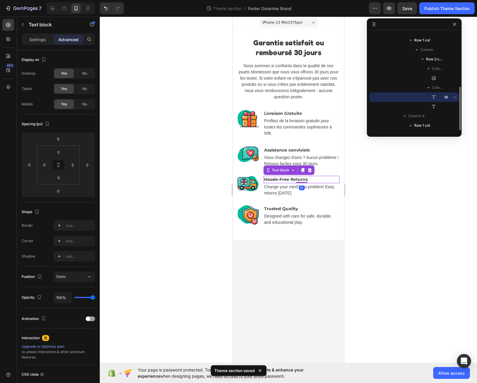
click at [296, 181] on strong "Hassle-Free Returns" at bounding box center [286, 179] width 44 height 5
click at [56, 11] on div at bounding box center [52, 8] width 9 height 9
type input "8"
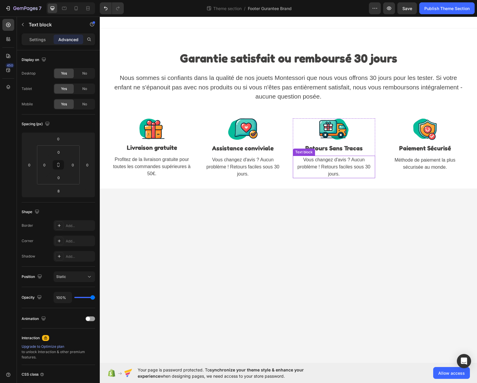
click at [314, 164] on p "Vous changez d'avis ? Aucun problème ! Retours faciles sous 30 jours." at bounding box center [334, 166] width 81 height 21
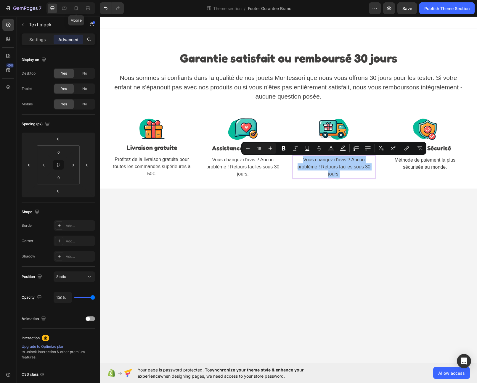
click at [78, 6] on icon at bounding box center [76, 8] width 6 height 6
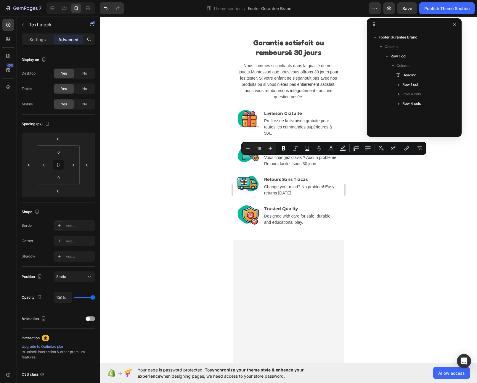
type input "20"
type input "14"
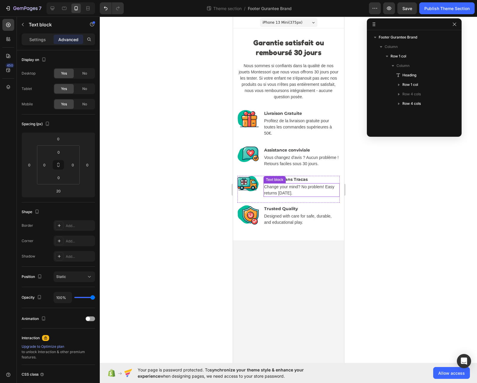
click at [289, 186] on p "Change your mind? No problem! Easy returns within 30 days." at bounding box center [301, 190] width 75 height 12
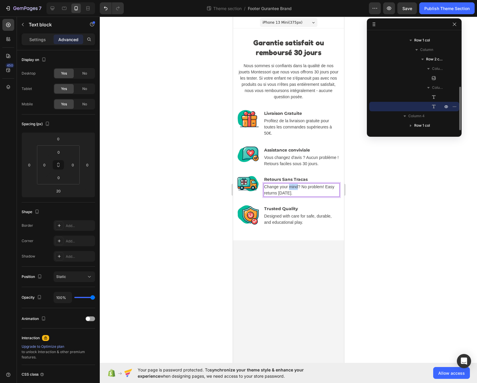
click at [289, 186] on p "Change your mind? No problem! Easy returns within 30 days." at bounding box center [301, 190] width 75 height 12
click at [53, 10] on icon at bounding box center [53, 9] width 4 height 4
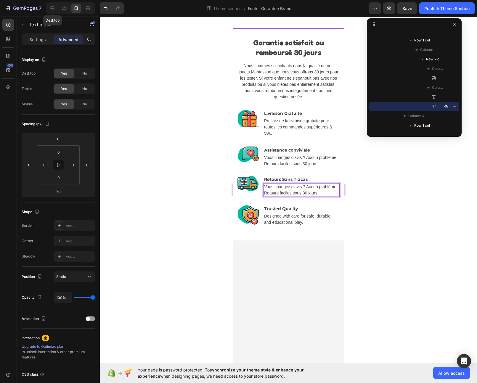
type input "8"
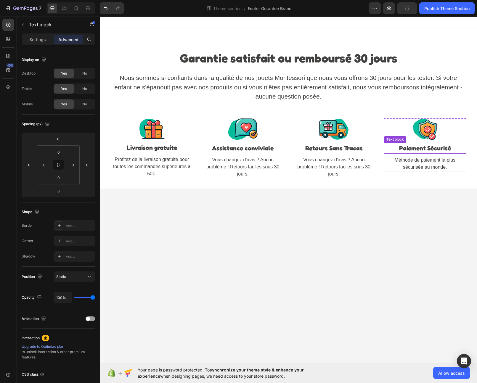
click at [415, 150] on strong "Paiement Sécurisé" at bounding box center [425, 148] width 52 height 7
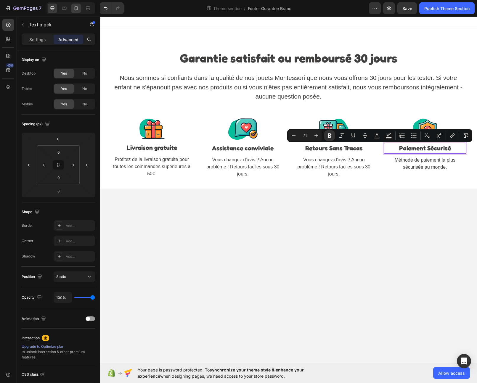
click at [76, 13] on div at bounding box center [75, 8] width 9 height 9
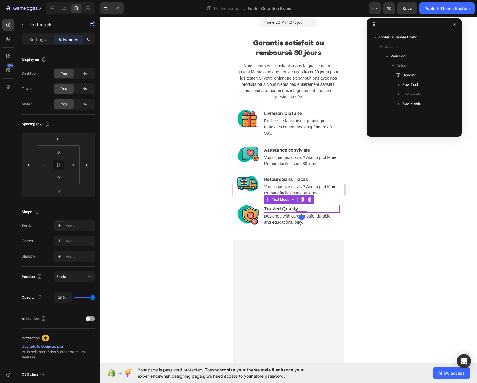
click at [281, 210] on strong "Trusted Quality" at bounding box center [281, 208] width 34 height 5
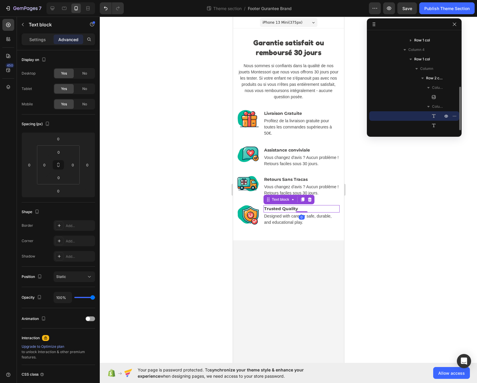
click at [281, 210] on strong "Trusted Quality" at bounding box center [281, 208] width 34 height 5
click at [55, 10] on icon at bounding box center [52, 8] width 6 height 6
type input "8"
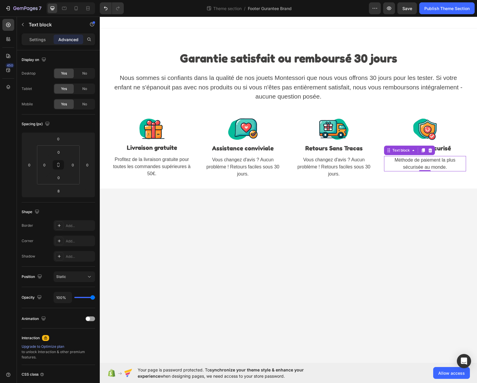
click at [413, 159] on p "Méthode de paiement la plus sécurisée au monde." at bounding box center [425, 164] width 81 height 14
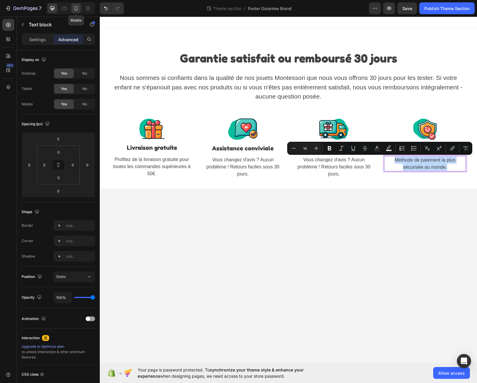
click at [76, 6] on icon at bounding box center [76, 8] width 3 height 4
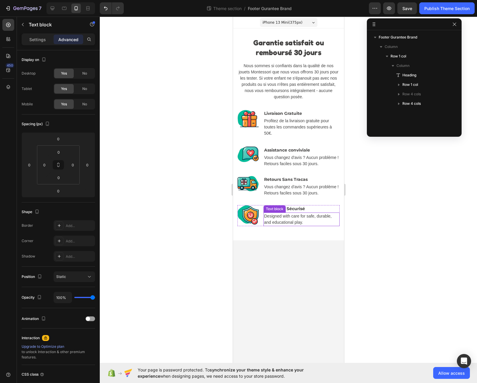
click at [300, 221] on p "Designed with care for safe, durable, and educational play." at bounding box center [301, 219] width 75 height 12
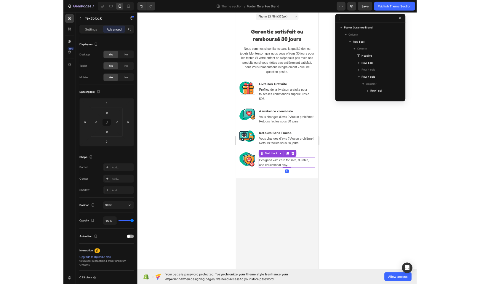
scroll to position [120, 0]
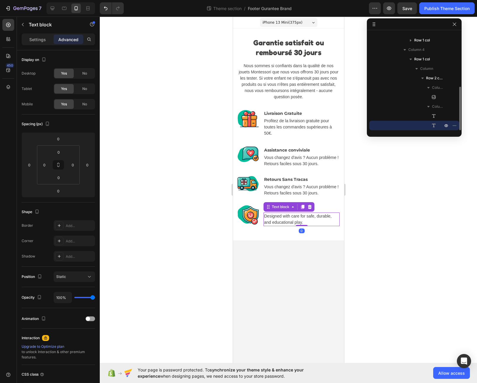
click at [300, 221] on p "Designed with care for safe, durable, and educational play." at bounding box center [301, 219] width 75 height 12
click at [54, 11] on icon at bounding box center [52, 8] width 6 height 6
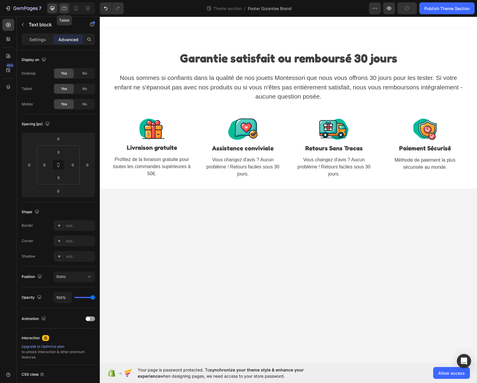
click at [63, 10] on icon at bounding box center [64, 8] width 6 height 6
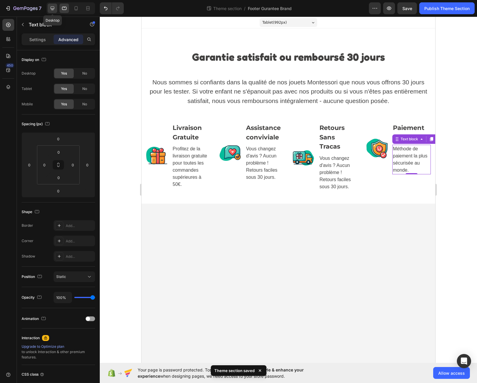
click at [56, 9] on div at bounding box center [52, 8] width 9 height 9
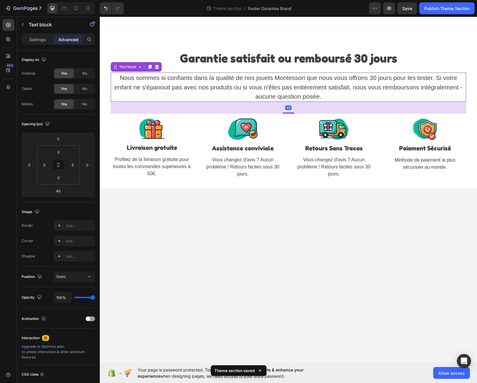
click at [300, 90] on p "Nous sommes si confiants dans la qualité de nos jouets Montessori que nous vous…" at bounding box center [288, 87] width 354 height 28
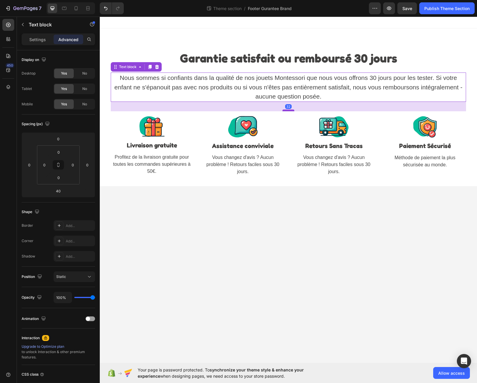
click at [291, 110] on div at bounding box center [289, 111] width 12 height 2
type input "32"
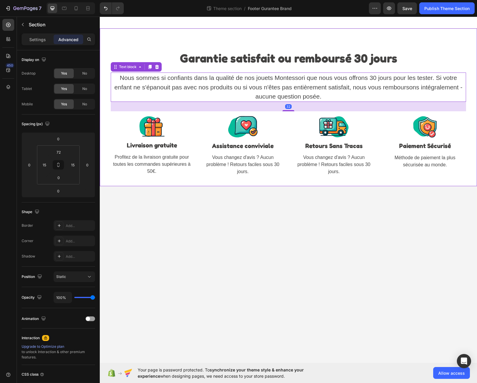
click at [310, 31] on div "Garantie satisfait ou remboursé 30 jours Heading Nous sommes si confiants dans …" at bounding box center [288, 107] width 377 height 158
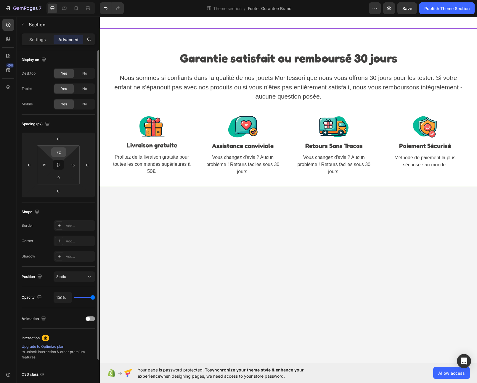
click at [63, 154] on input "72" at bounding box center [59, 152] width 12 height 9
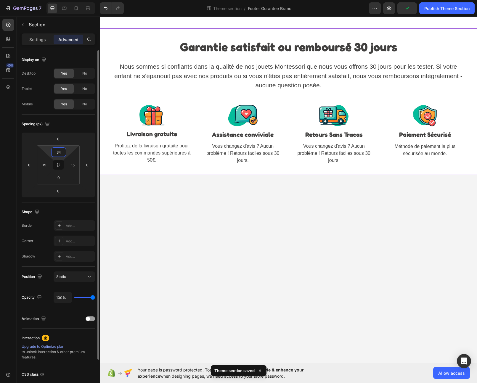
type input "3"
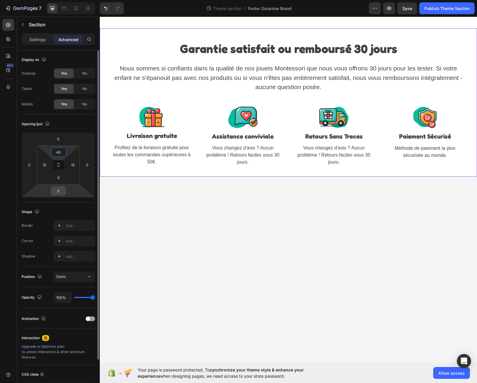
type input "40"
click at [60, 190] on input "0" at bounding box center [58, 191] width 12 height 9
click at [60, 182] on input "0" at bounding box center [59, 177] width 12 height 9
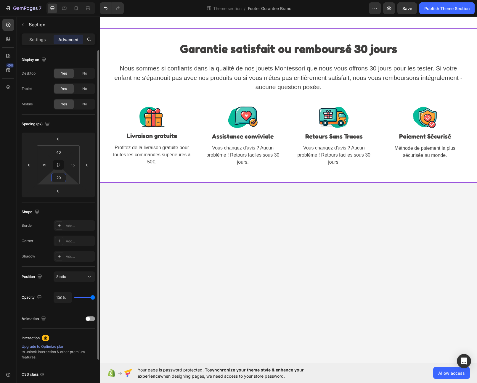
type input "2"
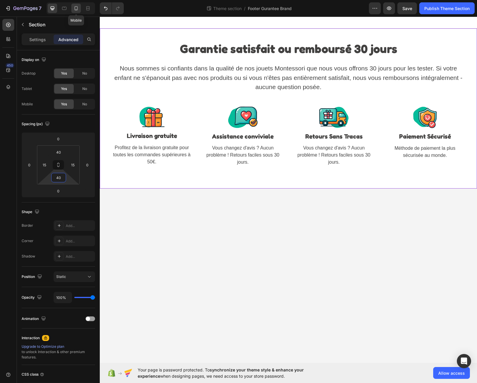
type input "40"
click at [75, 6] on icon at bounding box center [76, 8] width 6 height 6
type input "30"
type input "0"
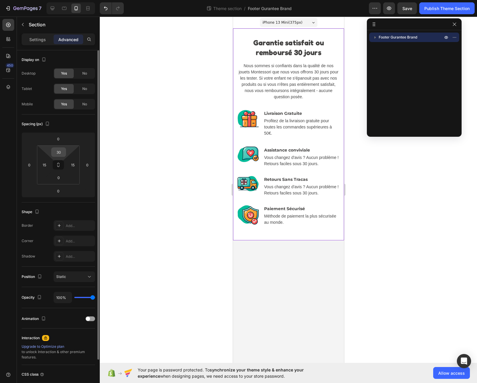
click at [59, 153] on input "30" at bounding box center [59, 152] width 12 height 9
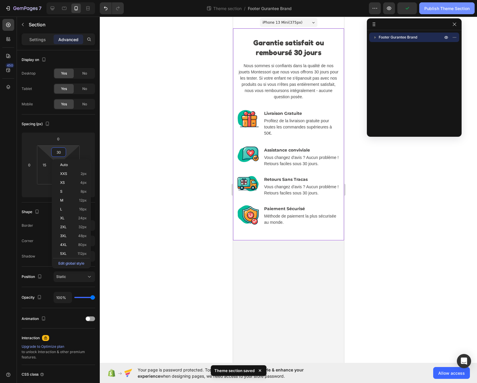
click at [443, 9] on div "Publish Theme Section" at bounding box center [447, 8] width 45 height 6
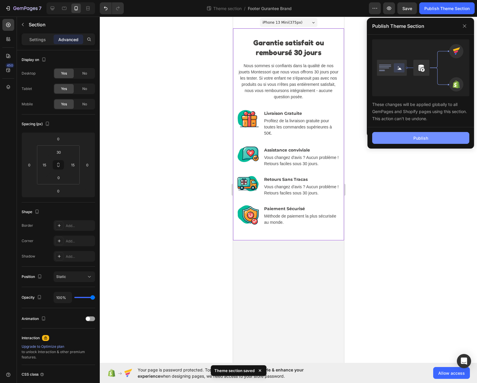
click at [414, 141] on div "Publish" at bounding box center [421, 138] width 15 height 6
